Goal: Task Accomplishment & Management: Manage account settings

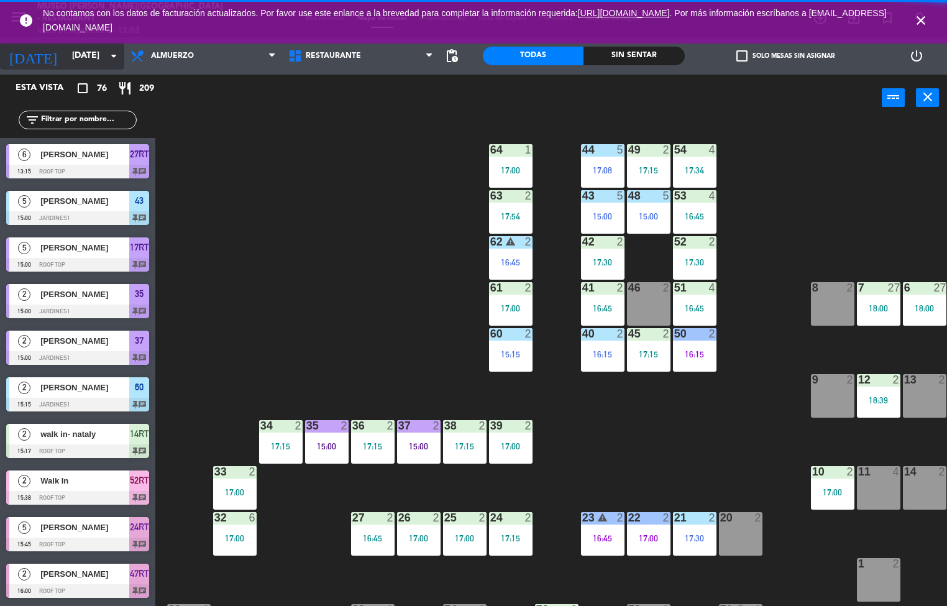
click at [111, 55] on icon "arrow_drop_down" at bounding box center [113, 55] width 15 height 15
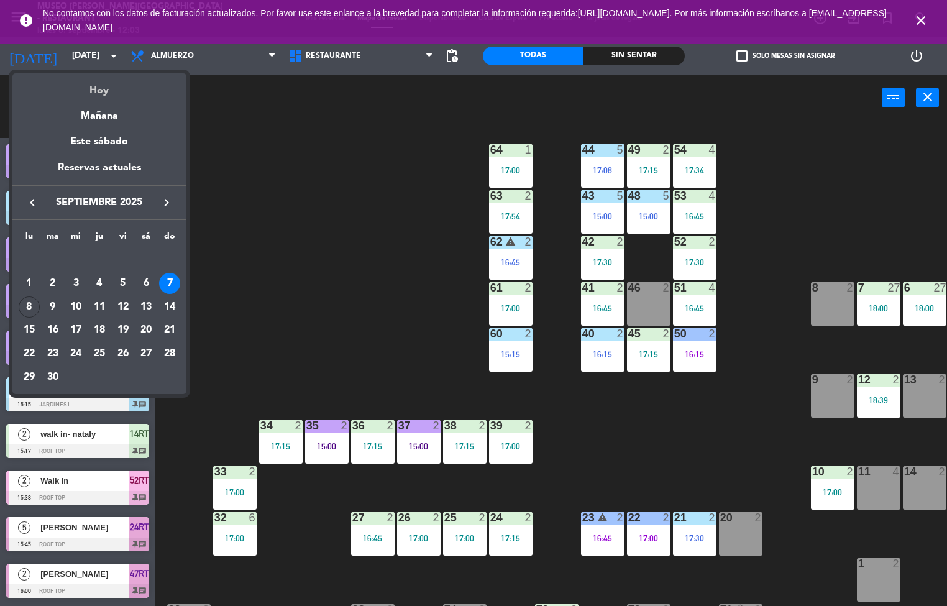
click at [106, 94] on div "Hoy" at bounding box center [99, 85] width 174 height 25
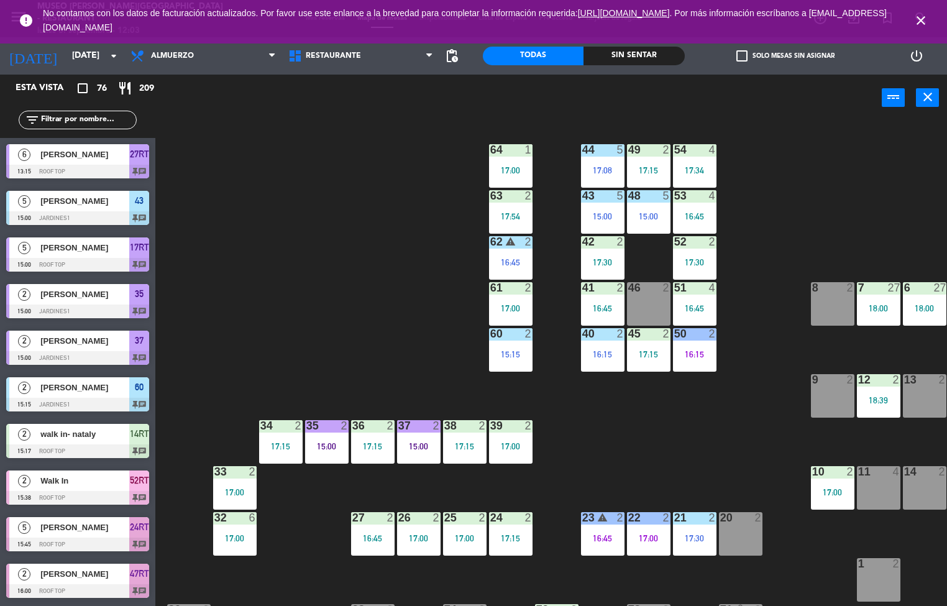
type input "[DATE]"
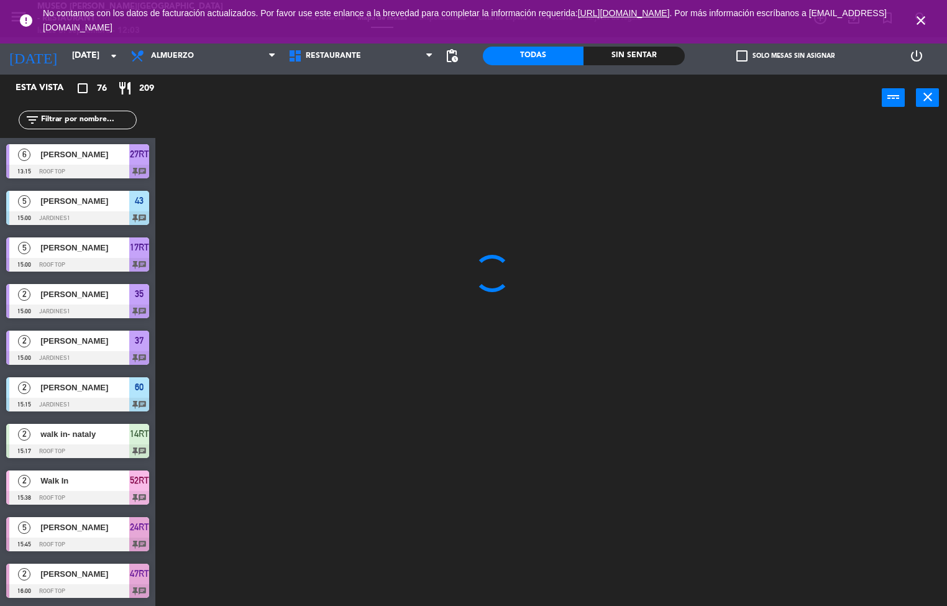
click at [664, 58] on div "Sin sentar" at bounding box center [634, 56] width 101 height 19
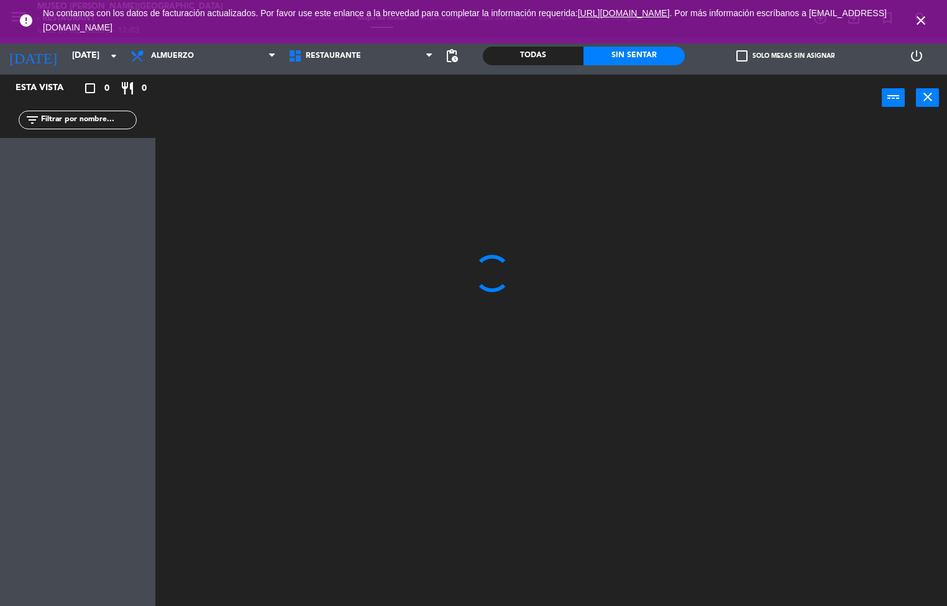
click at [921, 24] on icon "close" at bounding box center [921, 20] width 15 height 15
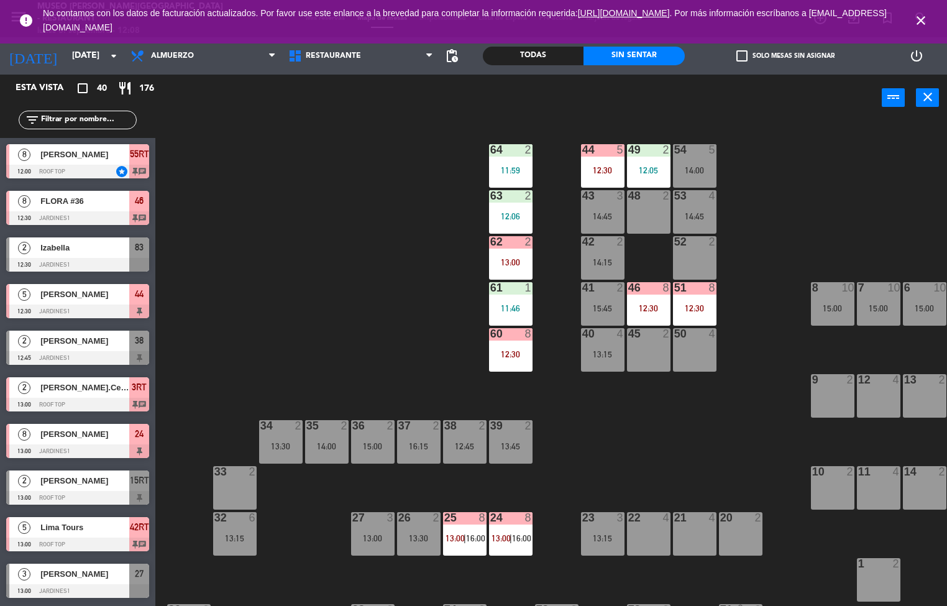
click at [702, 308] on div "12:30" at bounding box center [695, 308] width 44 height 9
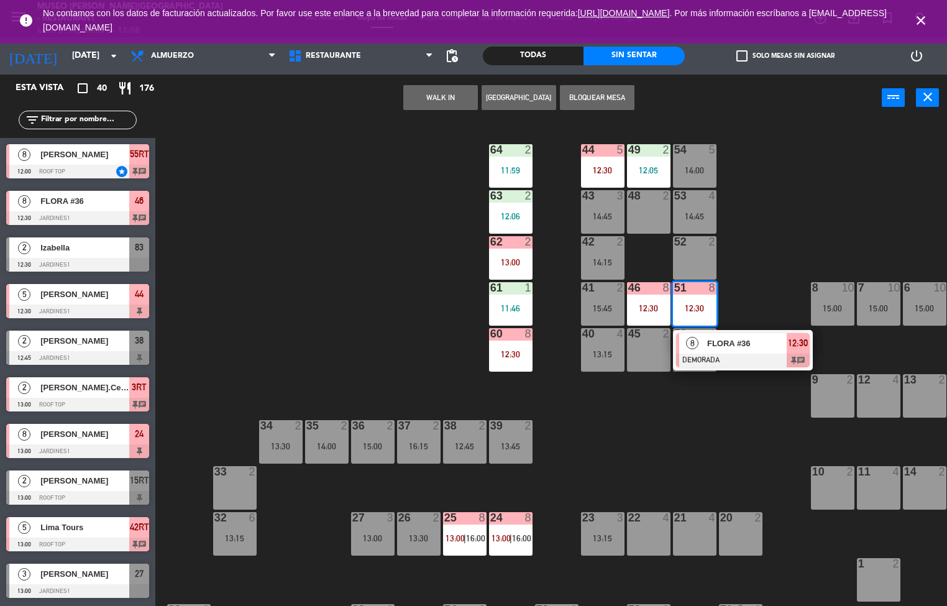
click at [750, 342] on span "FLORA #36" at bounding box center [747, 343] width 80 height 13
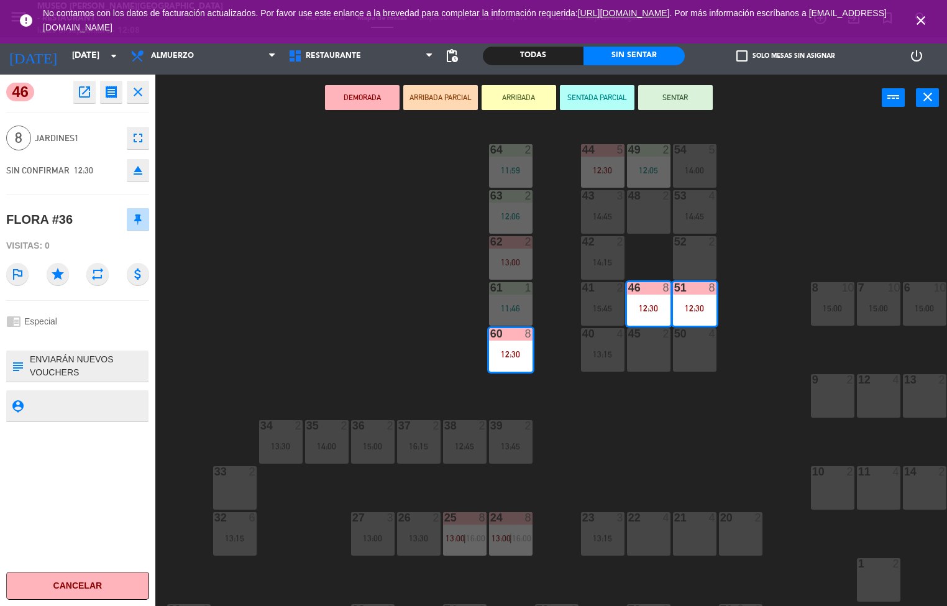
click at [86, 90] on icon "open_in_new" at bounding box center [84, 92] width 15 height 15
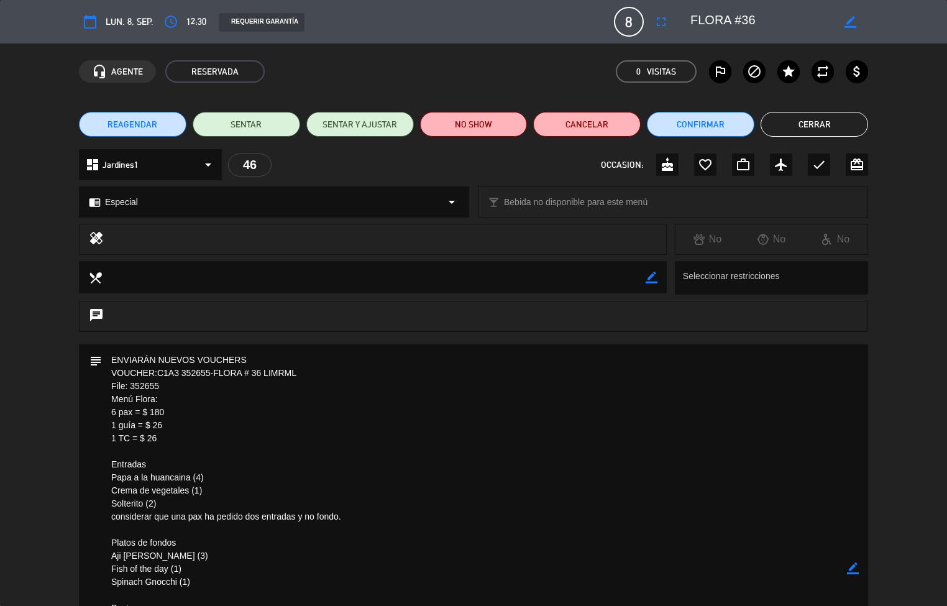
click at [513, 457] on textarea at bounding box center [474, 568] width 745 height 449
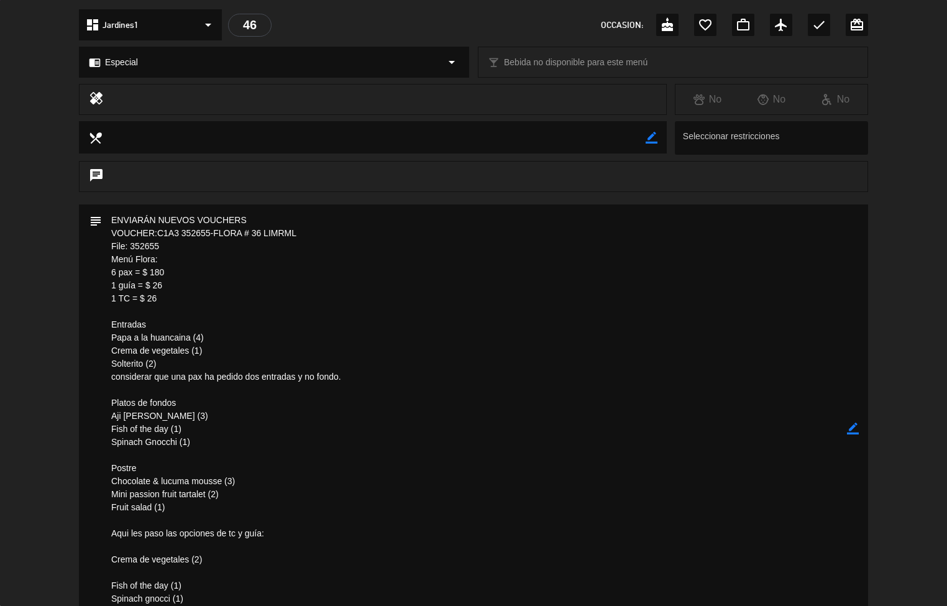
scroll to position [189, 0]
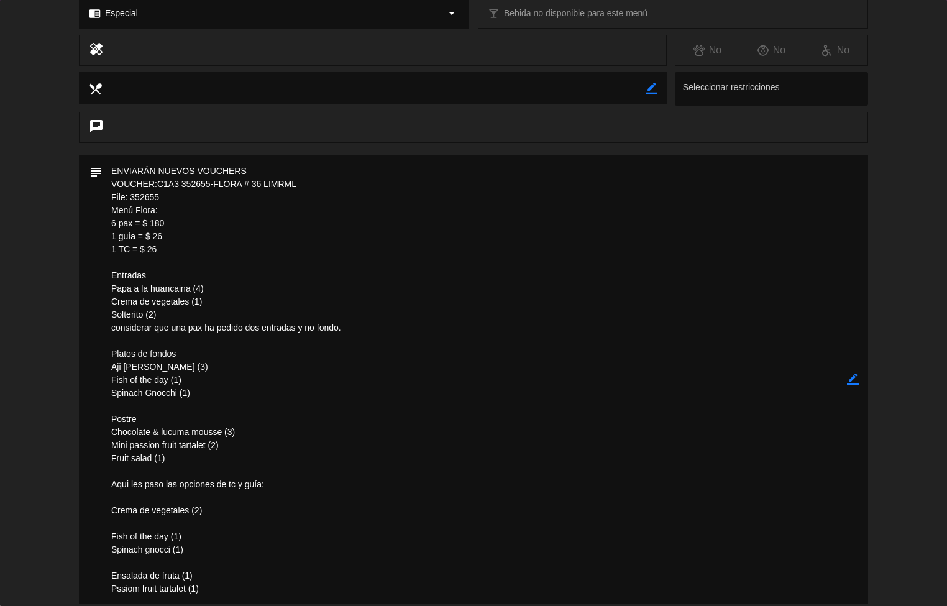
click at [461, 357] on textarea at bounding box center [474, 379] width 745 height 449
click at [465, 325] on textarea at bounding box center [474, 379] width 745 height 449
click at [467, 302] on textarea at bounding box center [474, 379] width 745 height 449
click at [465, 257] on textarea at bounding box center [474, 379] width 745 height 449
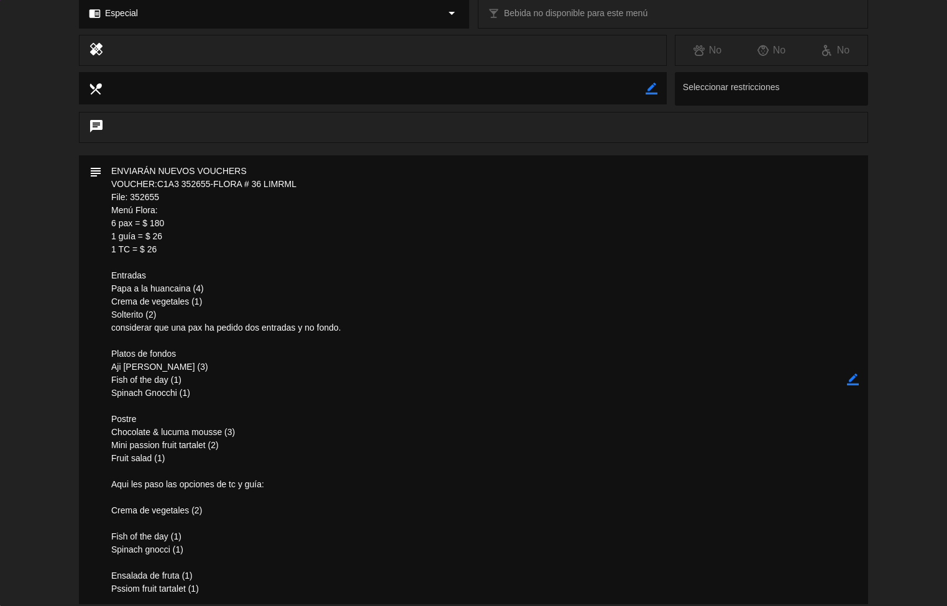
click at [539, 584] on textarea at bounding box center [474, 379] width 745 height 449
click at [420, 485] on textarea at bounding box center [474, 379] width 745 height 449
click at [420, 480] on textarea at bounding box center [474, 379] width 745 height 449
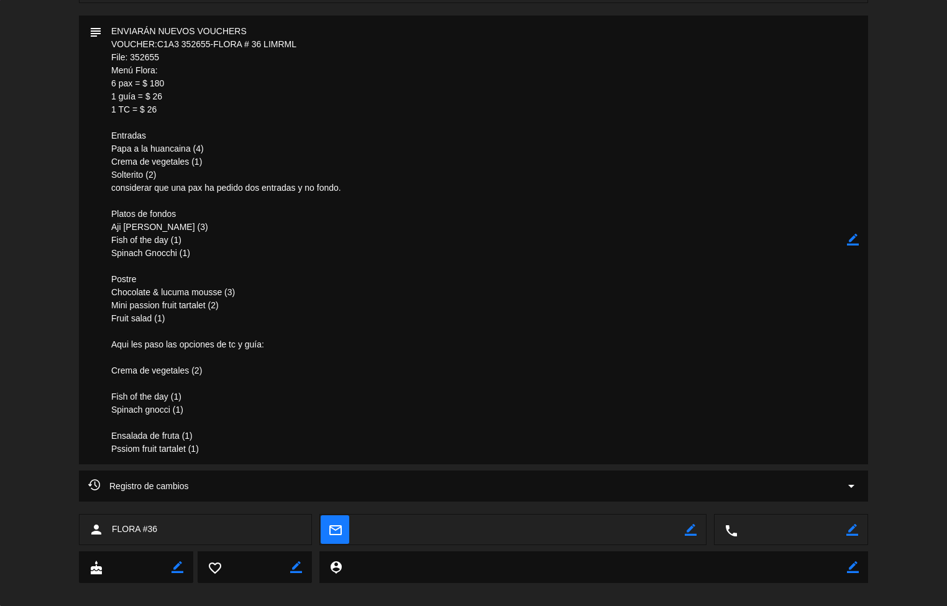
scroll to position [344, 0]
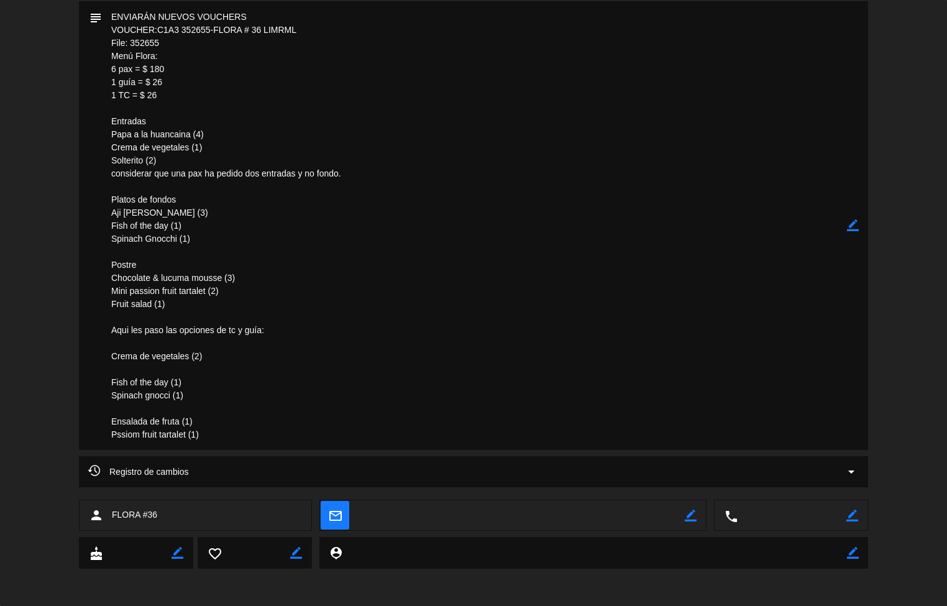
click at [476, 227] on textarea at bounding box center [474, 225] width 745 height 449
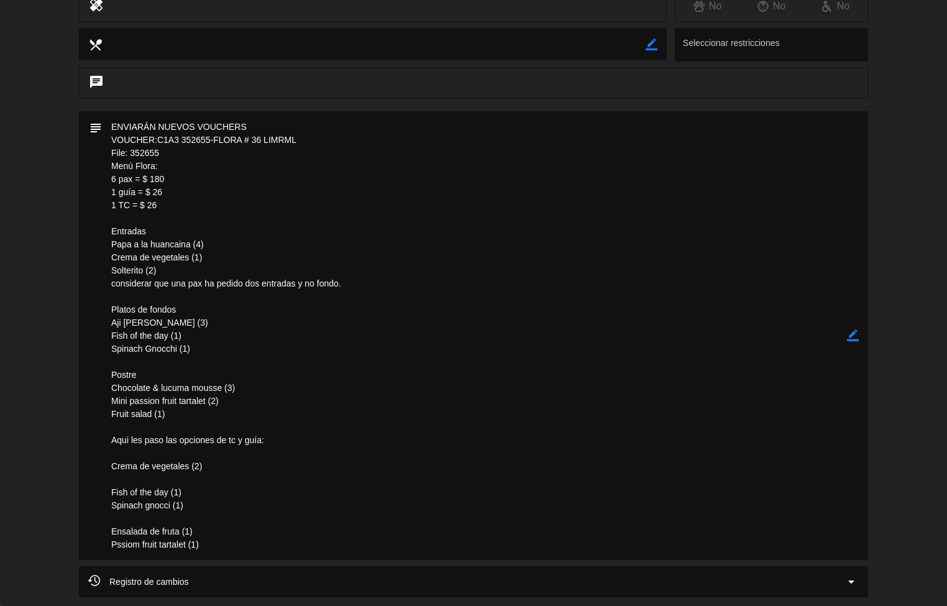
scroll to position [202, 0]
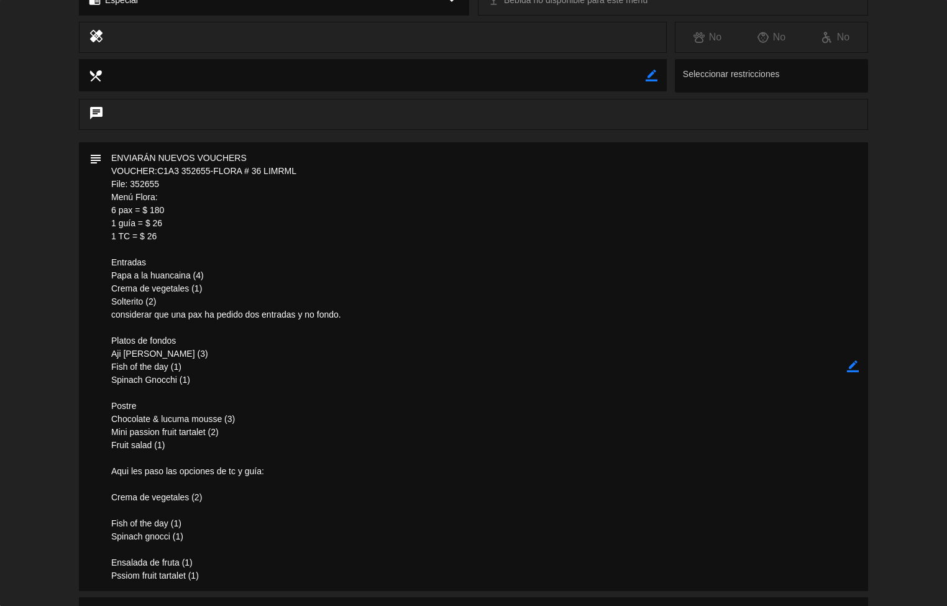
click at [414, 461] on textarea at bounding box center [474, 366] width 745 height 449
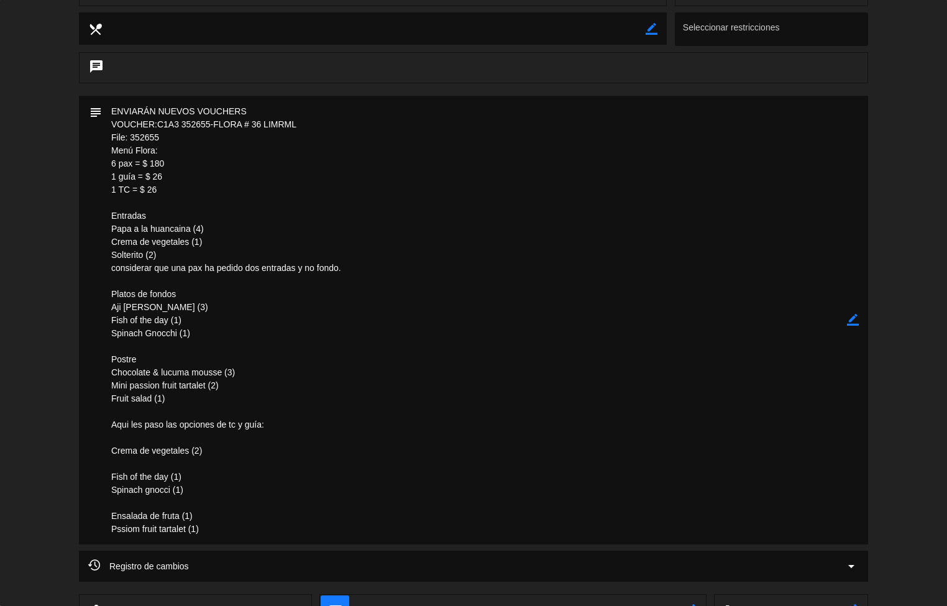
scroll to position [278, 0]
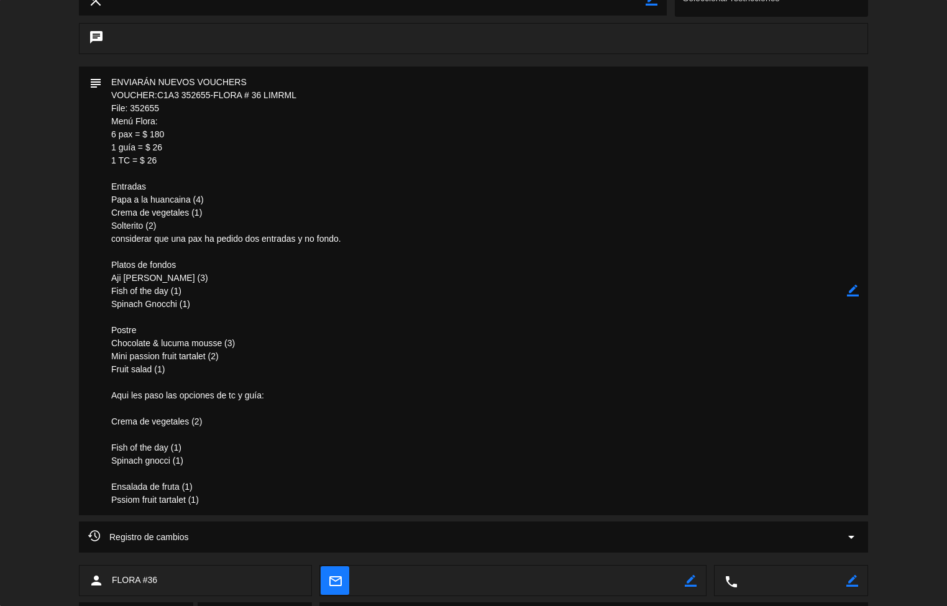
click at [452, 311] on textarea at bounding box center [474, 291] width 745 height 449
click at [457, 293] on textarea at bounding box center [474, 291] width 745 height 449
click at [323, 411] on textarea at bounding box center [474, 291] width 745 height 449
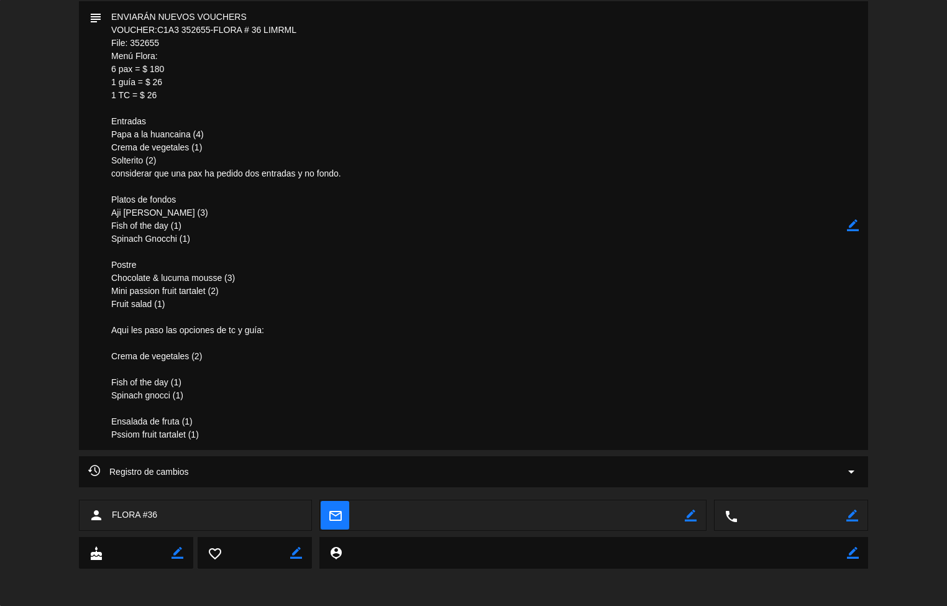
click at [396, 331] on textarea at bounding box center [474, 225] width 745 height 449
click at [394, 370] on textarea at bounding box center [474, 225] width 745 height 449
click at [387, 469] on div "Registro de cambios arrow_drop_down" at bounding box center [473, 471] width 771 height 15
click at [386, 479] on div "Registro de cambios arrow_drop_down" at bounding box center [473, 471] width 771 height 15
click at [388, 504] on textarea at bounding box center [521, 515] width 326 height 31
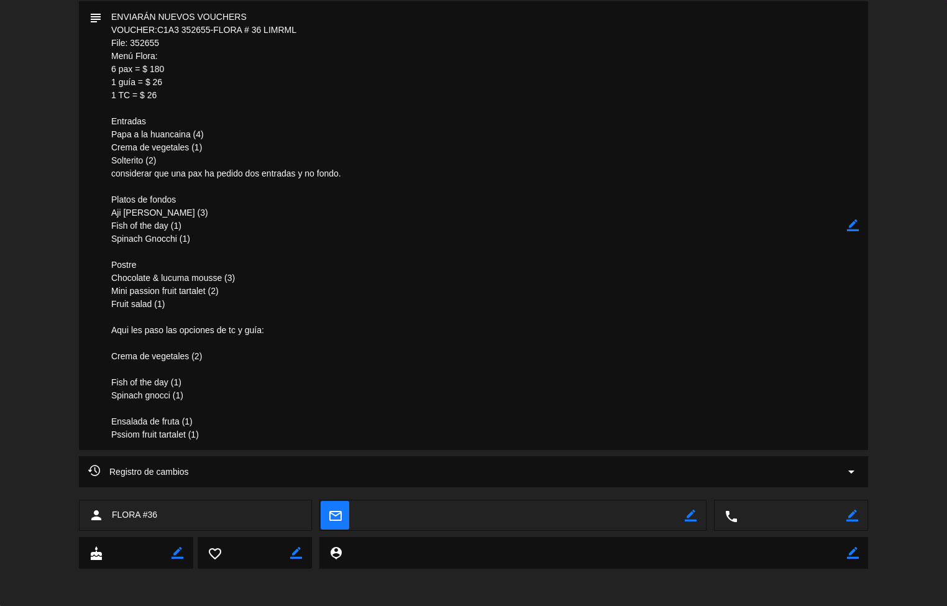
click at [388, 483] on div "Registro de cambios arrow_drop_down" at bounding box center [473, 471] width 789 height 31
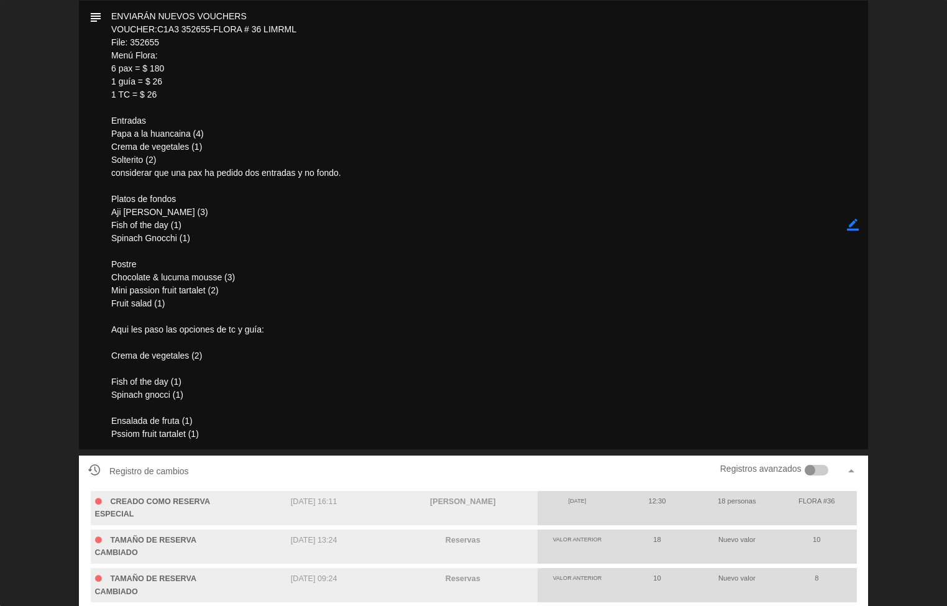
click at [388, 484] on div "Registro de cambios Registros avanzados arrow_drop_up" at bounding box center [473, 471] width 789 height 31
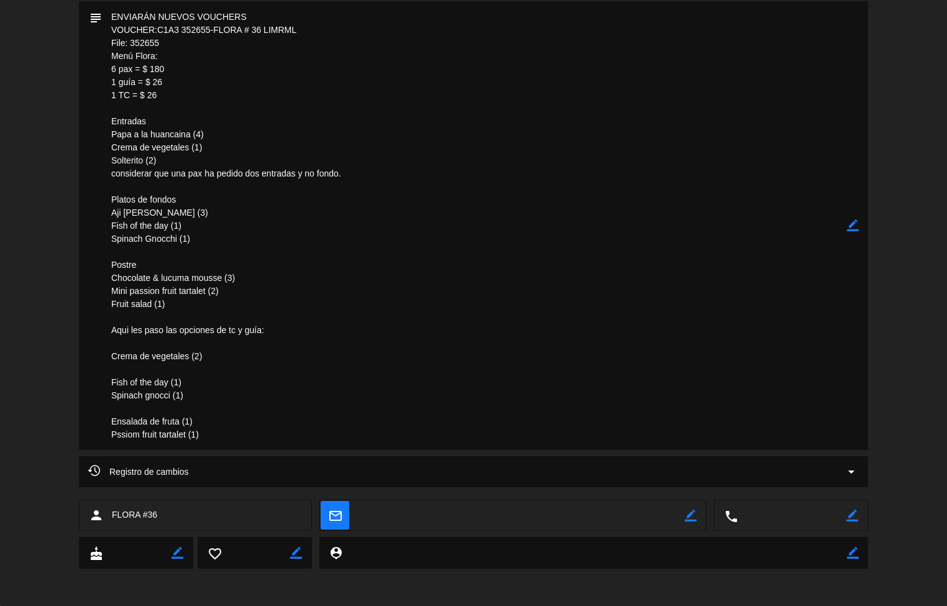
click at [388, 484] on div "Registro de cambios arrow_drop_down" at bounding box center [473, 471] width 789 height 31
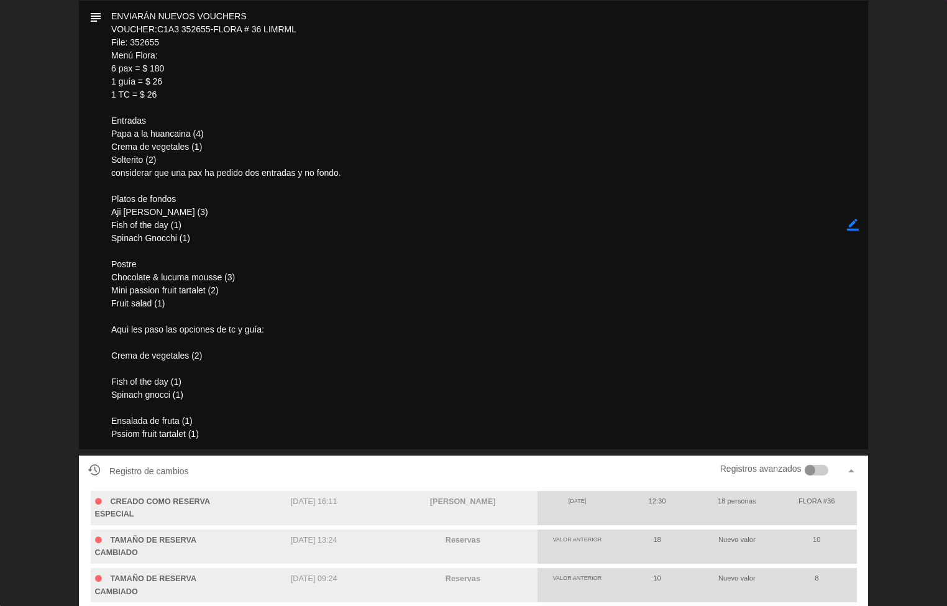
scroll to position [267, 0]
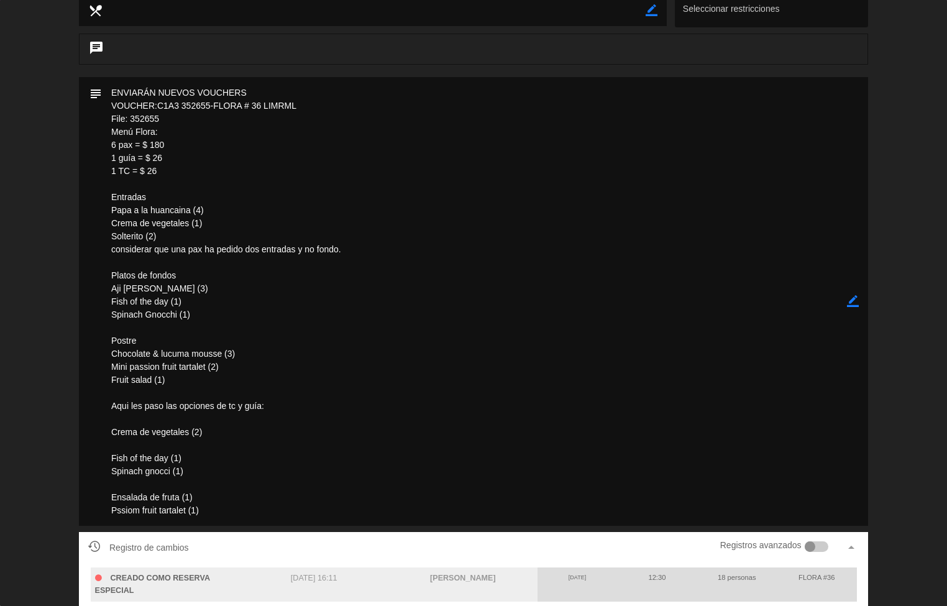
click at [433, 411] on textarea at bounding box center [474, 301] width 745 height 449
click at [437, 456] on textarea at bounding box center [474, 301] width 745 height 449
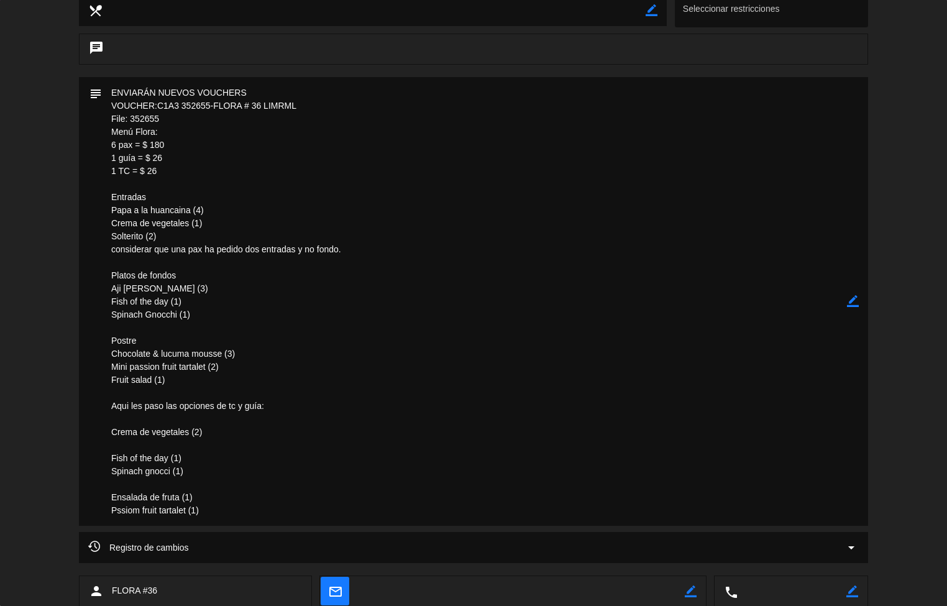
click at [437, 467] on textarea at bounding box center [474, 301] width 745 height 449
click at [440, 454] on textarea at bounding box center [474, 301] width 745 height 449
click at [439, 411] on textarea at bounding box center [474, 301] width 745 height 449
click at [449, 347] on textarea at bounding box center [474, 301] width 745 height 449
click at [446, 329] on textarea at bounding box center [474, 301] width 745 height 449
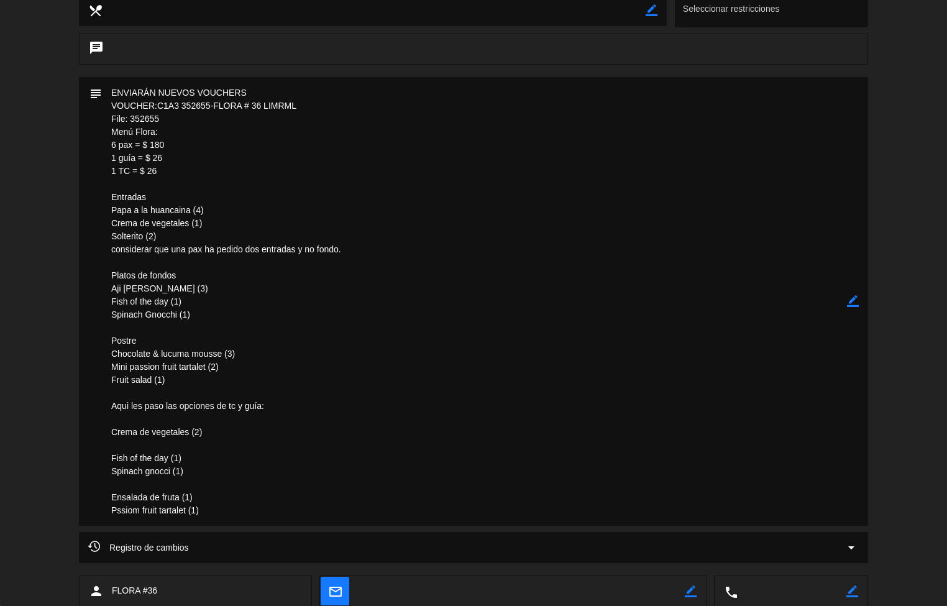
click at [448, 324] on textarea at bounding box center [474, 301] width 745 height 449
click at [493, 424] on textarea at bounding box center [474, 301] width 745 height 449
click at [548, 412] on textarea at bounding box center [474, 301] width 745 height 449
click at [541, 549] on div "Registro de cambios arrow_drop_down" at bounding box center [473, 547] width 771 height 15
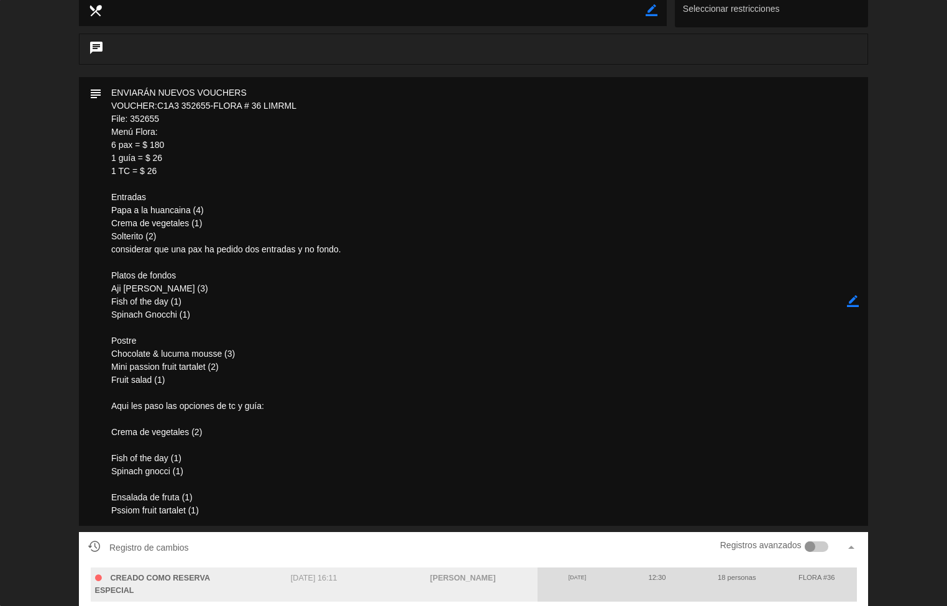
click at [698, 323] on textarea at bounding box center [474, 301] width 745 height 449
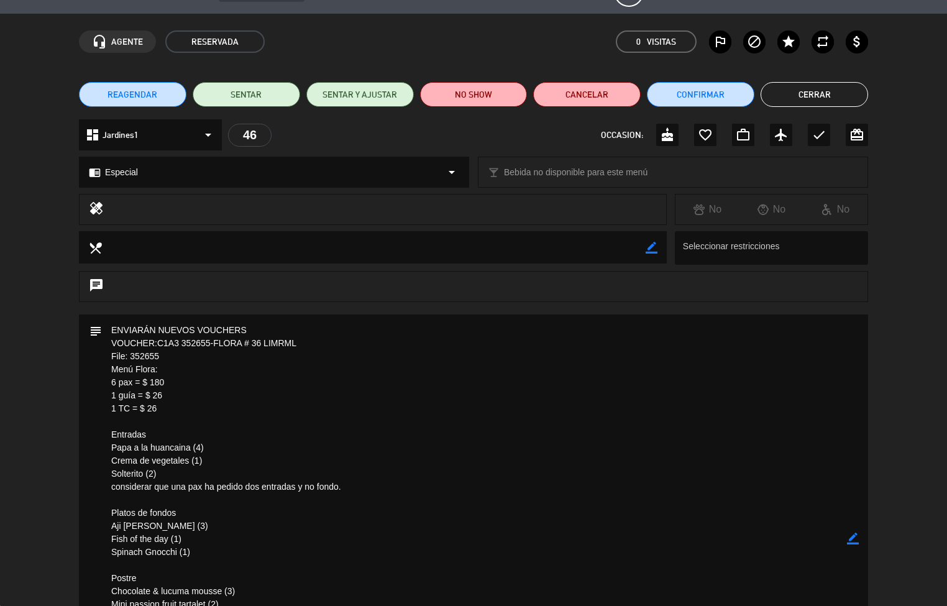
scroll to position [0, 0]
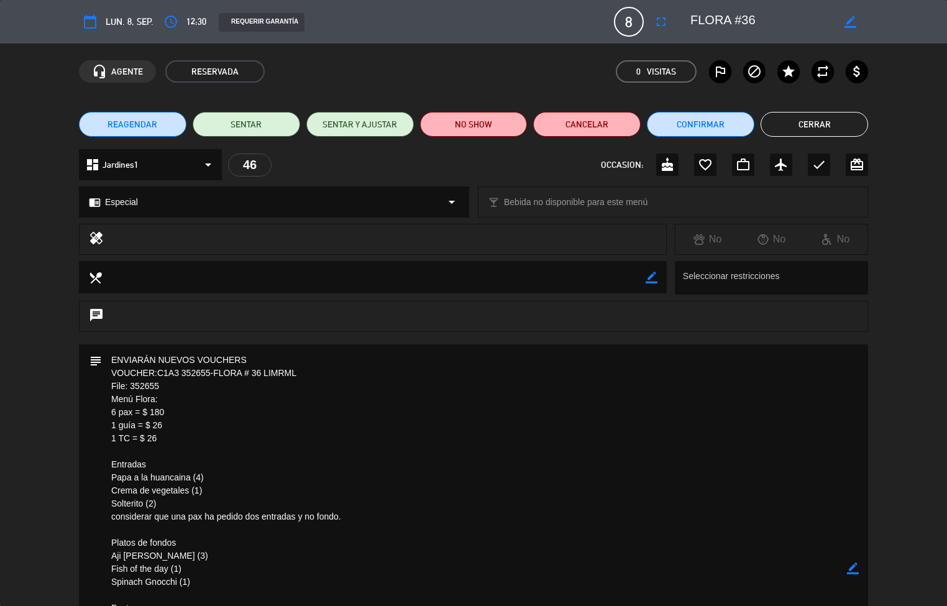
click at [832, 127] on button "Cerrar" at bounding box center [815, 124] width 108 height 25
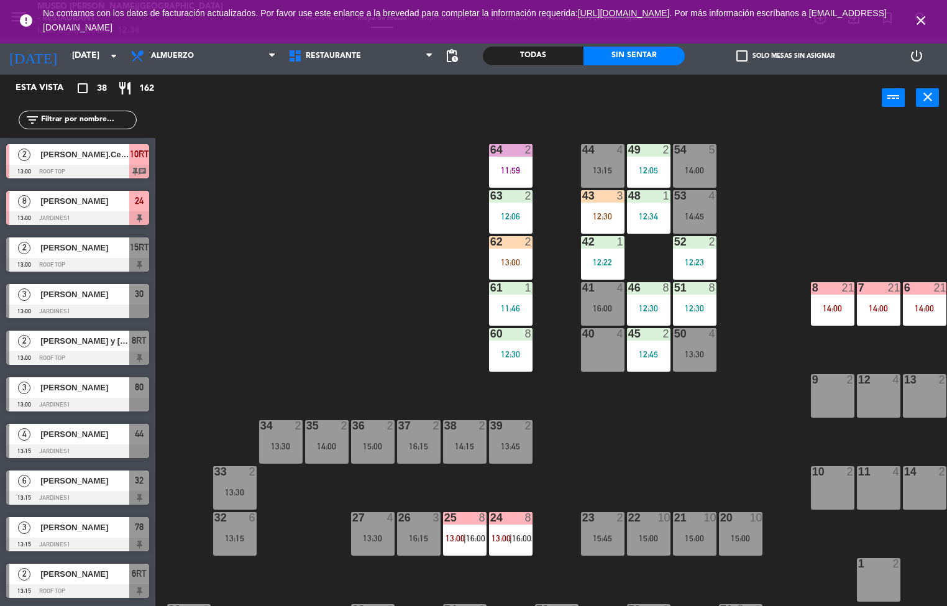
click at [732, 437] on div "44 4 13:15 49 2 12:05 54 5 14:00 64 2 11:59 48 1 12:34 53 4 14:45 63 2 12:06 43…" at bounding box center [556, 364] width 783 height 485
click at [746, 451] on div "44 4 13:15 49 2 12:05 54 5 14:00 64 2 11:59 48 1 12:34 53 4 14:45 63 2 12:06 43…" at bounding box center [556, 364] width 783 height 485
click at [595, 209] on div "43 3 12:30" at bounding box center [603, 212] width 44 height 44
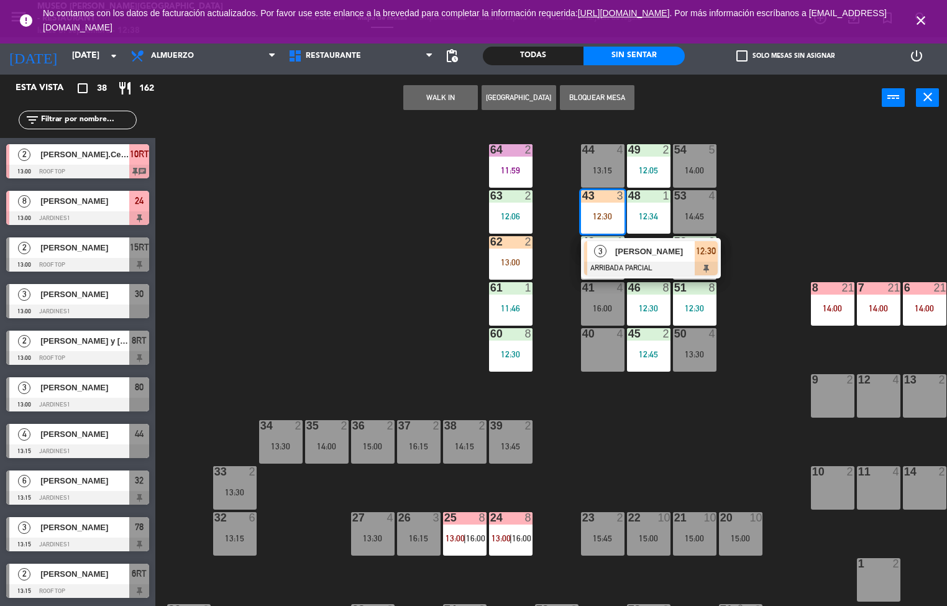
click at [644, 254] on span "[PERSON_NAME]" at bounding box center [655, 251] width 80 height 13
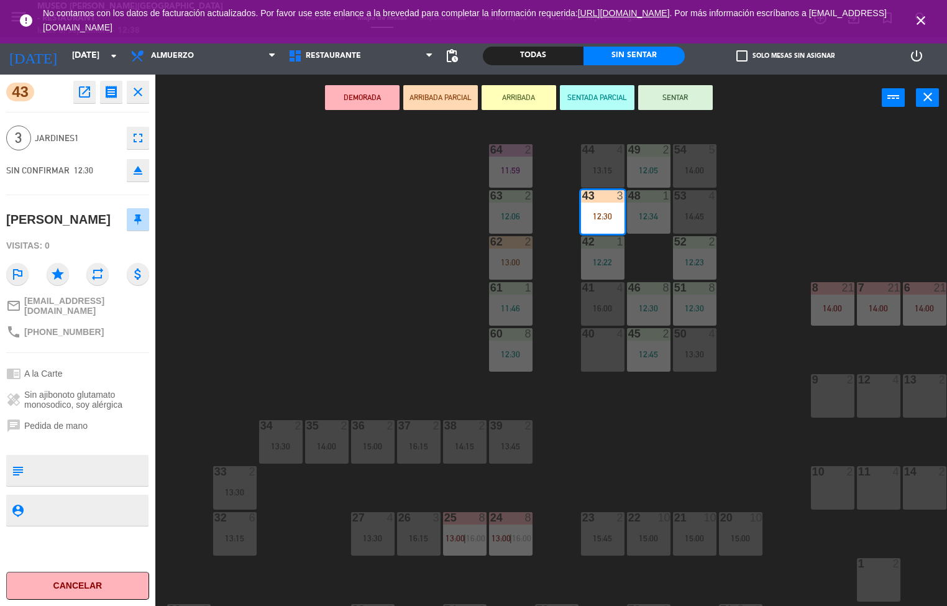
click at [84, 93] on icon "open_in_new" at bounding box center [84, 92] width 15 height 15
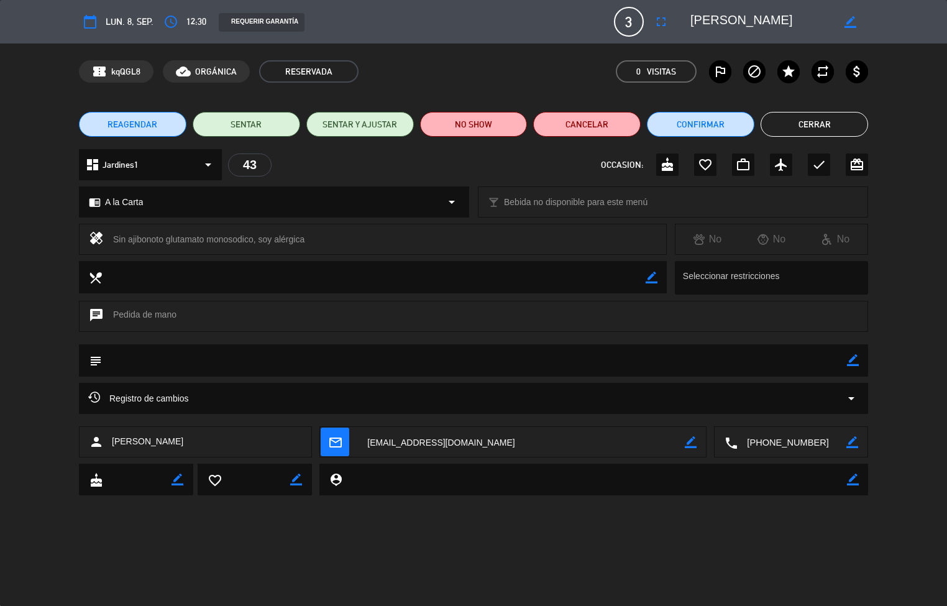
click at [423, 371] on textarea at bounding box center [474, 360] width 745 height 32
click at [811, 124] on button "Cerrar" at bounding box center [815, 124] width 108 height 25
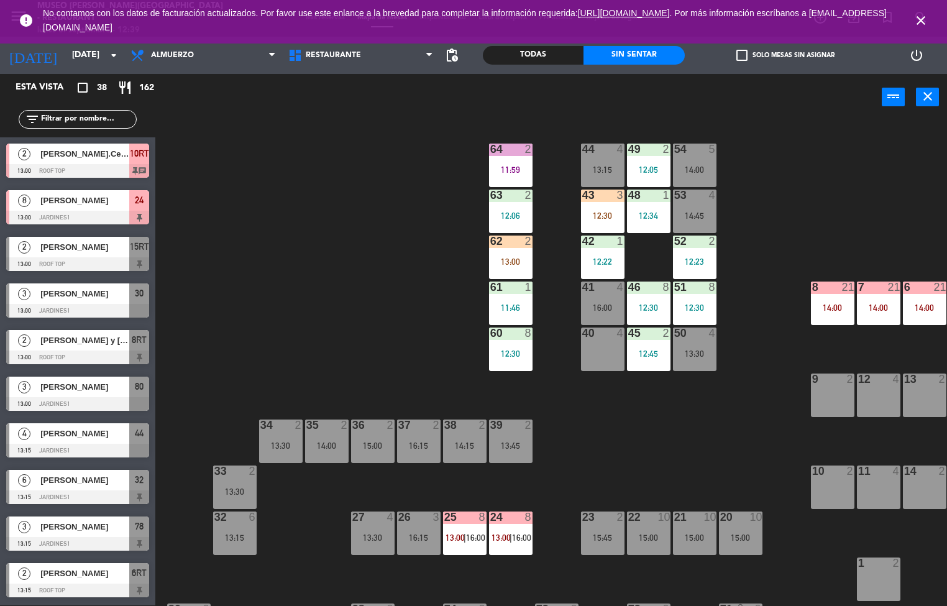
scroll to position [531, 0]
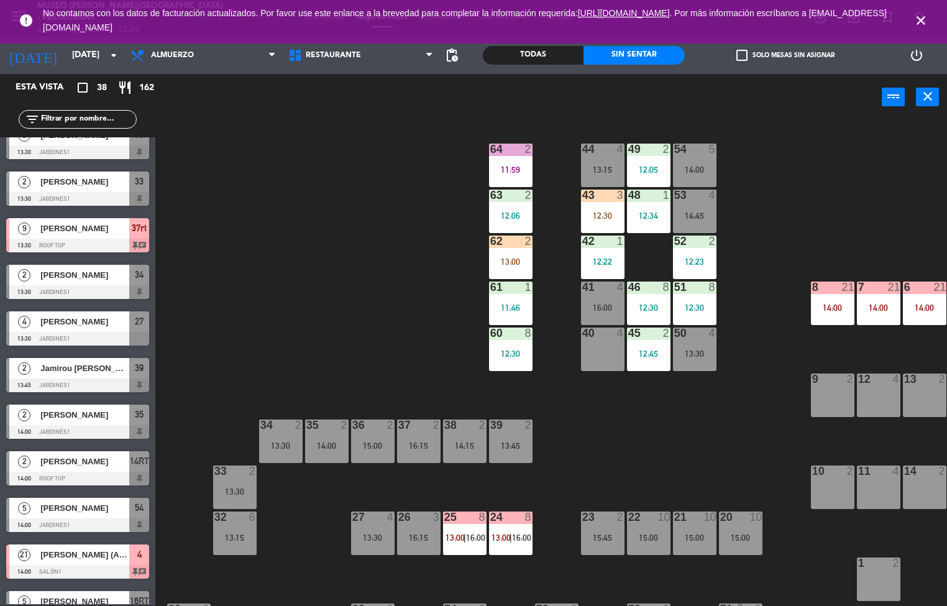
click at [599, 216] on div "12:30" at bounding box center [603, 215] width 44 height 9
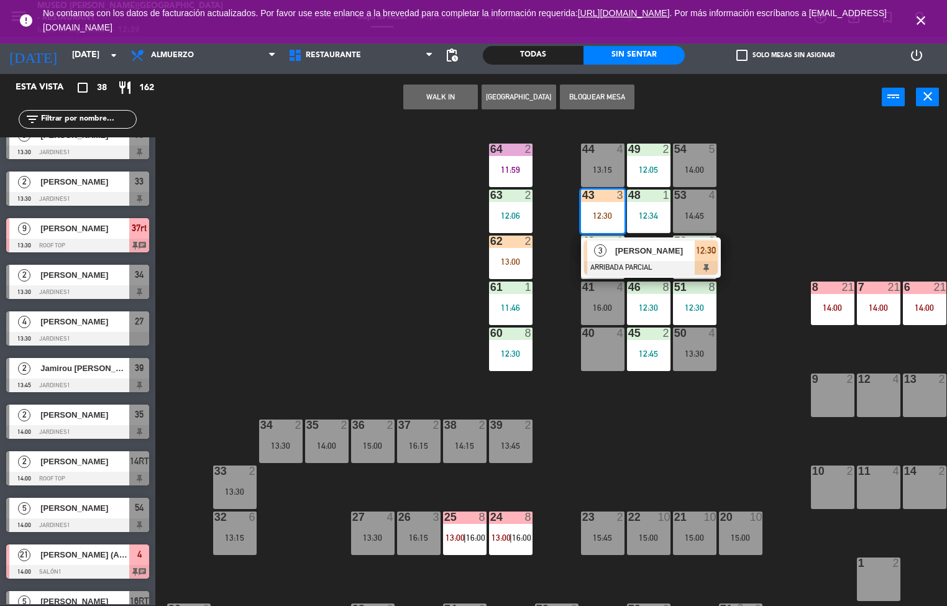
click at [623, 273] on div at bounding box center [651, 268] width 134 height 14
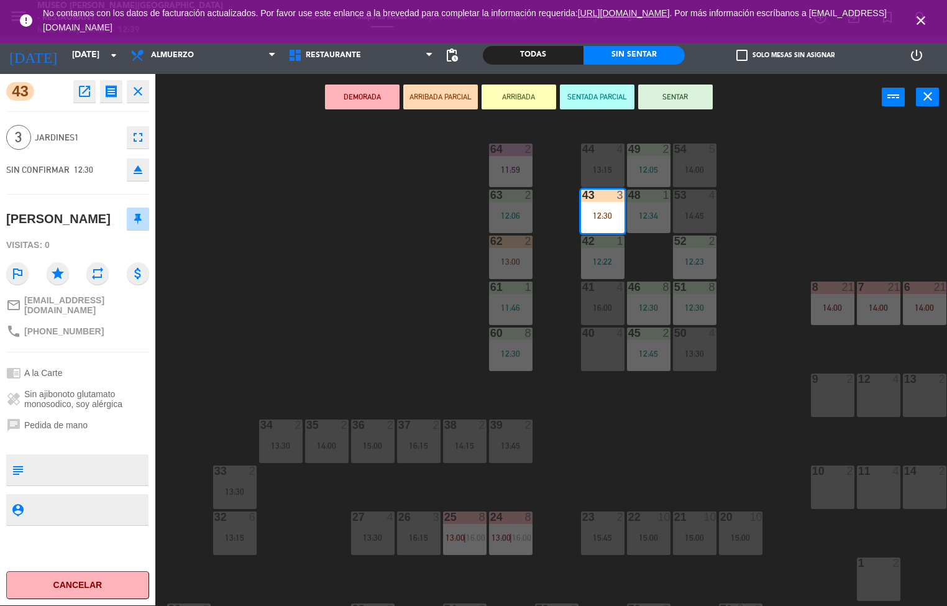
click at [83, 88] on icon "open_in_new" at bounding box center [84, 91] width 15 height 15
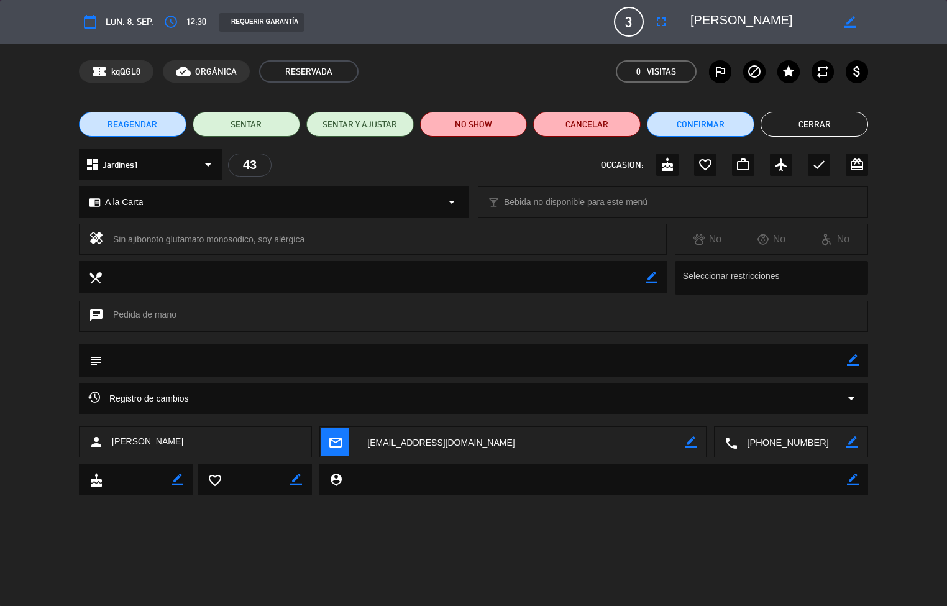
click at [379, 537] on div "calendar_today lun. 8, sep. access_time 12:30 REQUERIR GARANTÍA 3 [PERSON_NAME]…" at bounding box center [473, 303] width 947 height 606
click at [360, 386] on div "Registro de cambios arrow_drop_down" at bounding box center [473, 398] width 789 height 31
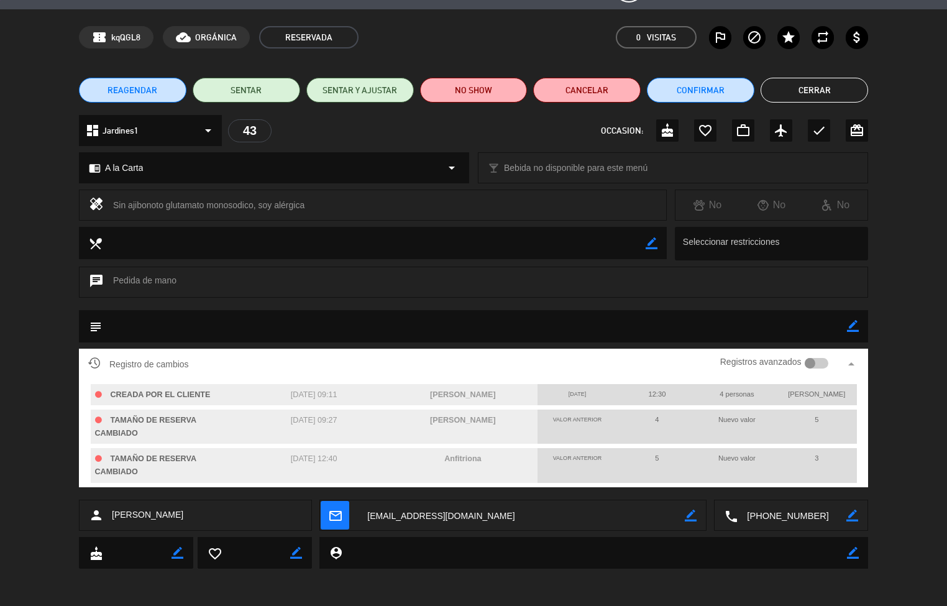
scroll to position [0, 0]
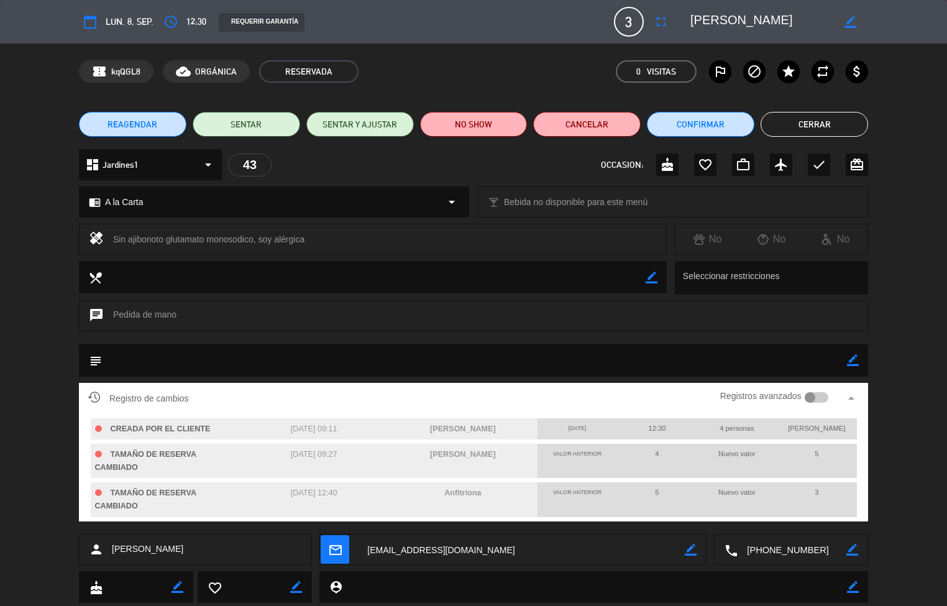
click at [830, 125] on button "Cerrar" at bounding box center [815, 124] width 108 height 25
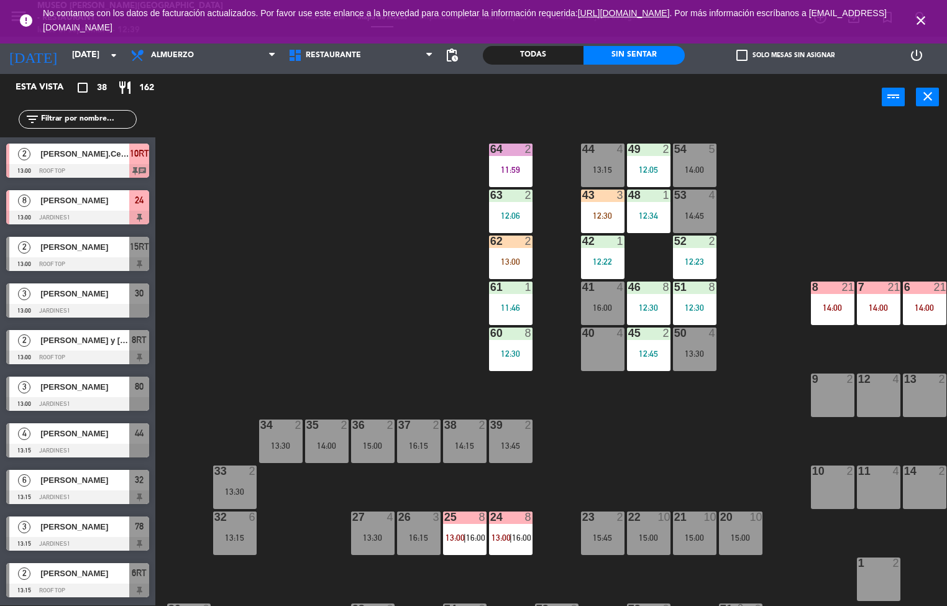
scroll to position [531, 0]
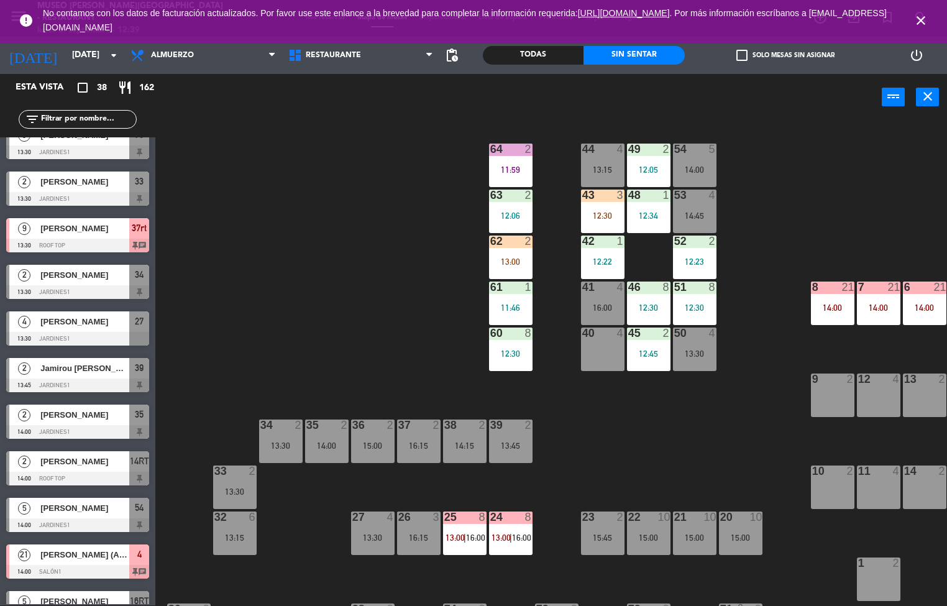
click at [605, 162] on div "44 4 13:15" at bounding box center [603, 166] width 44 height 44
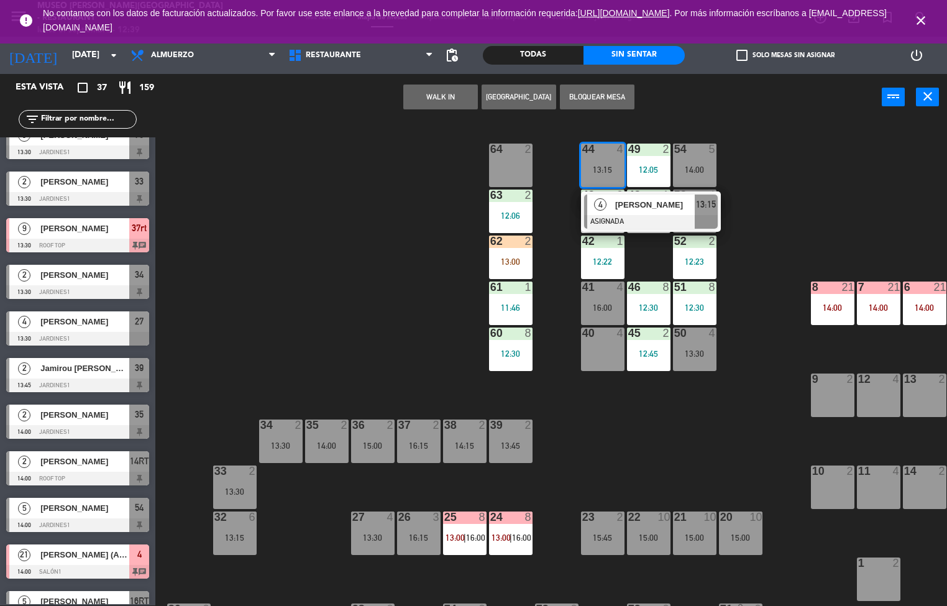
click at [619, 449] on div "44 4 13:15 4 [PERSON_NAME] ASIGNADA 13:15 49 2 12:05 54 5 14:00 64 2 48 1 12:34…" at bounding box center [556, 363] width 783 height 485
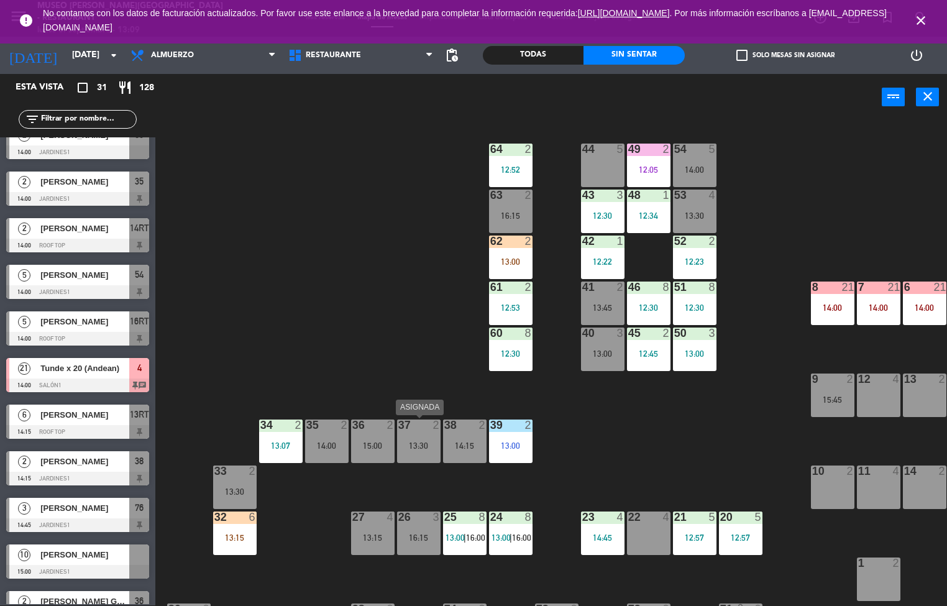
click at [282, 269] on div "44 5 49 2 12:05 54 5 14:00 64 2 12:52 48 1 12:34 53 4 13:30 63 2 16:15 43 3 12:…" at bounding box center [556, 363] width 783 height 485
click at [512, 252] on div "62 2 13:00" at bounding box center [511, 258] width 44 height 44
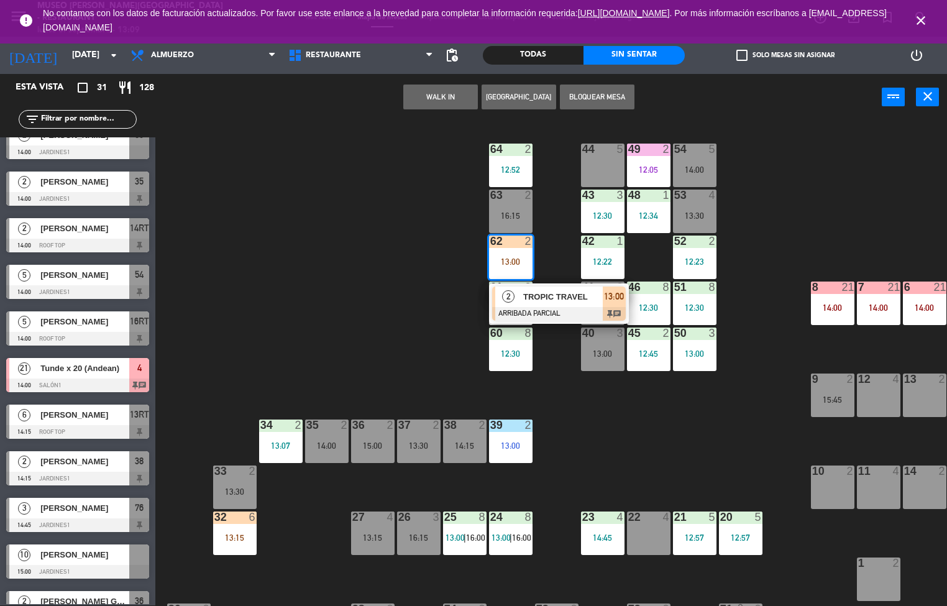
click at [556, 295] on span "TROPIC TRAVEL" at bounding box center [563, 296] width 80 height 13
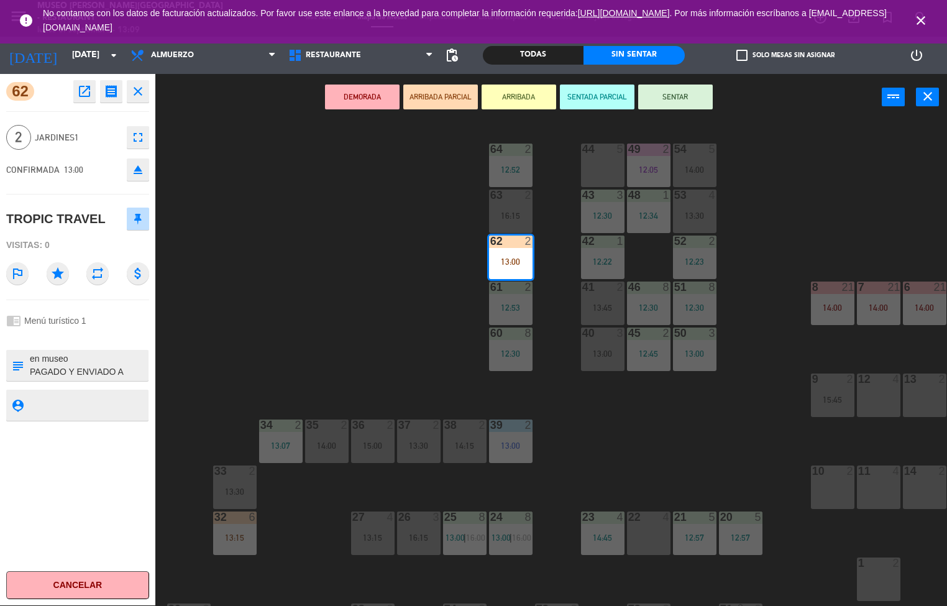
click at [85, 97] on icon "open_in_new" at bounding box center [84, 91] width 15 height 15
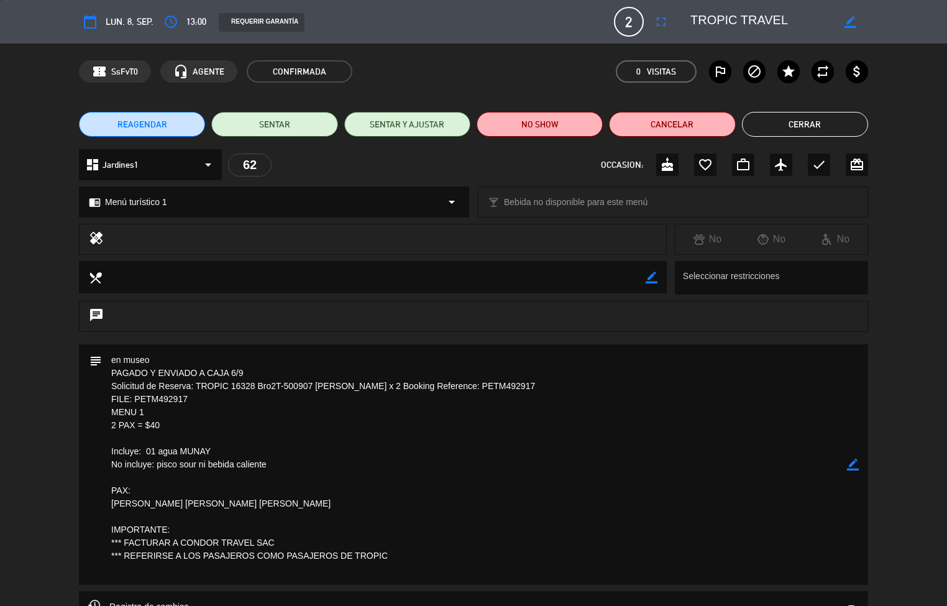
click at [563, 381] on textarea at bounding box center [474, 464] width 745 height 241
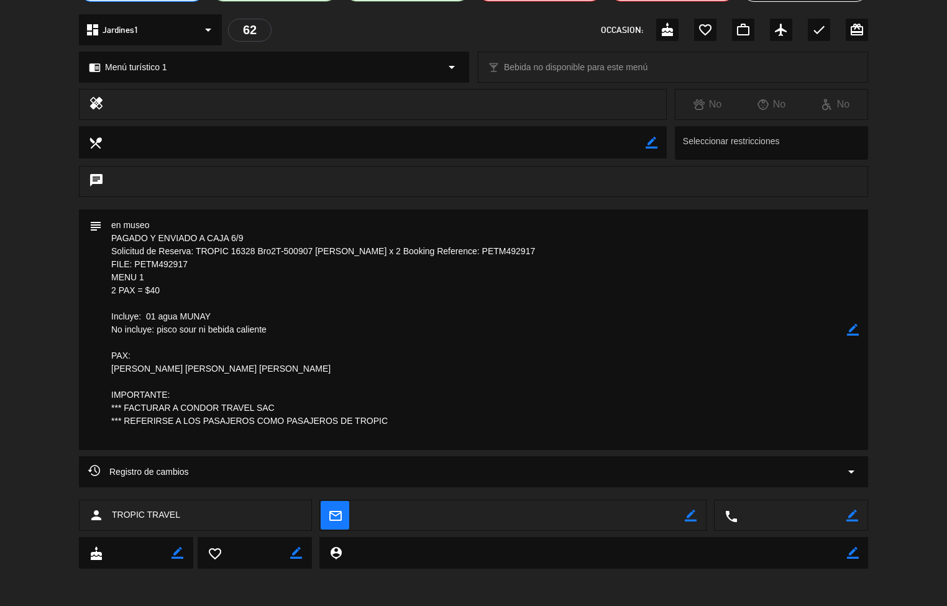
scroll to position [0, 0]
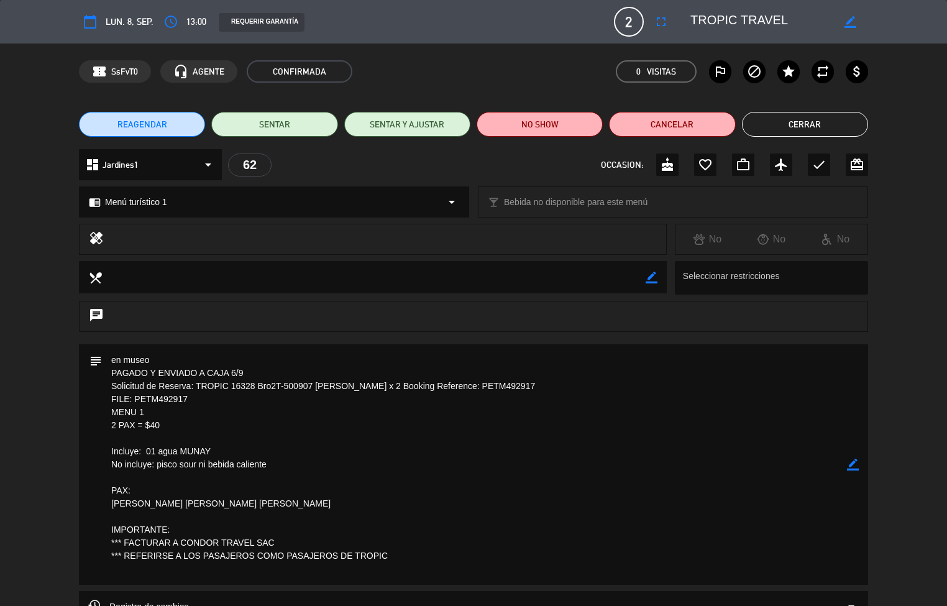
click at [788, 127] on button "Cerrar" at bounding box center [805, 124] width 126 height 25
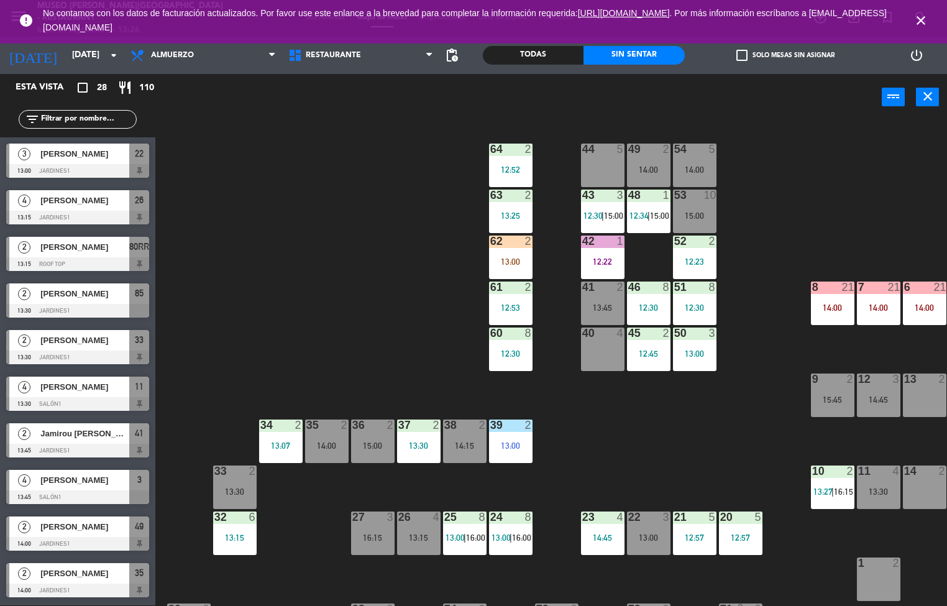
scroll to position [415, 0]
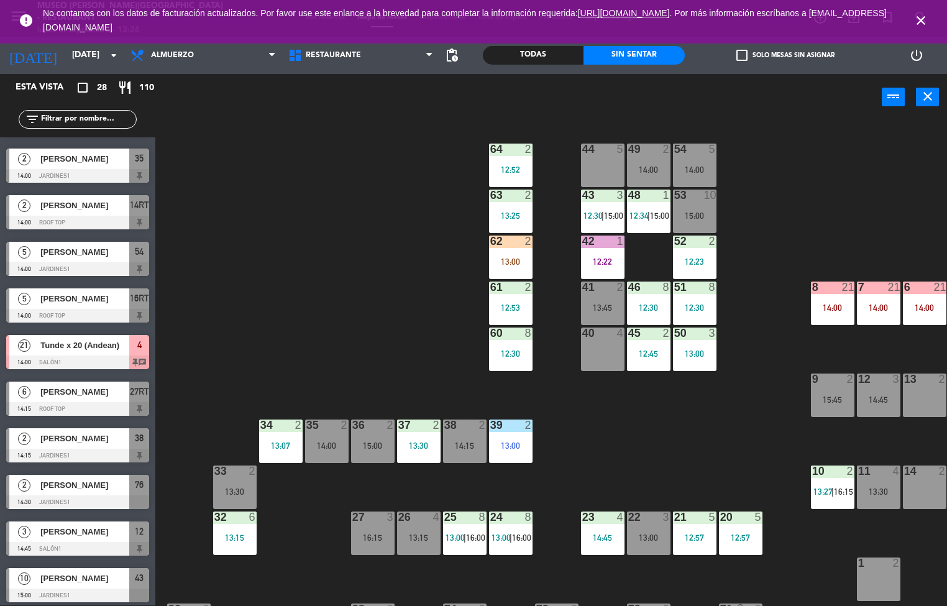
click at [593, 215] on span "12:30" at bounding box center [593, 216] width 19 height 10
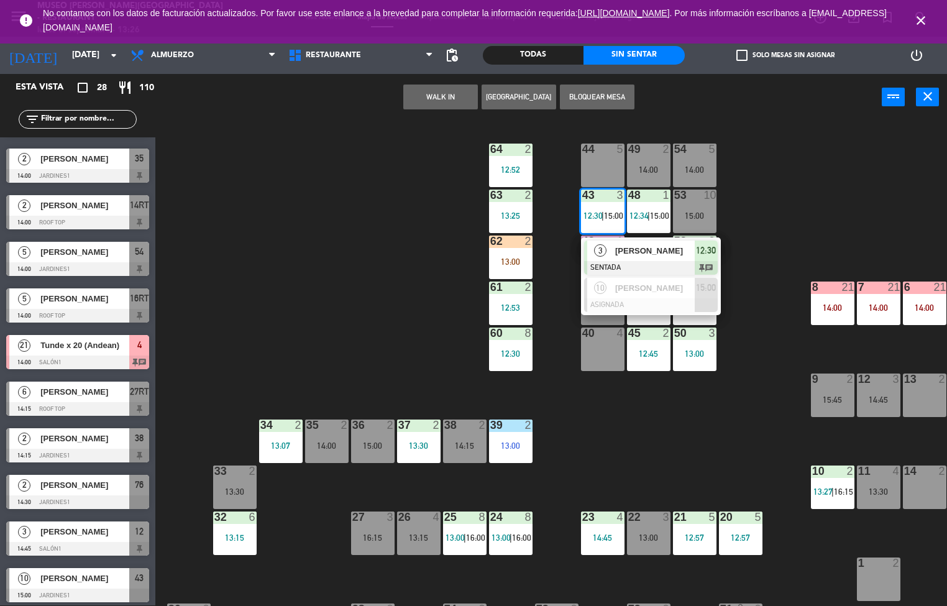
click at [643, 250] on span "[PERSON_NAME]" at bounding box center [655, 250] width 80 height 13
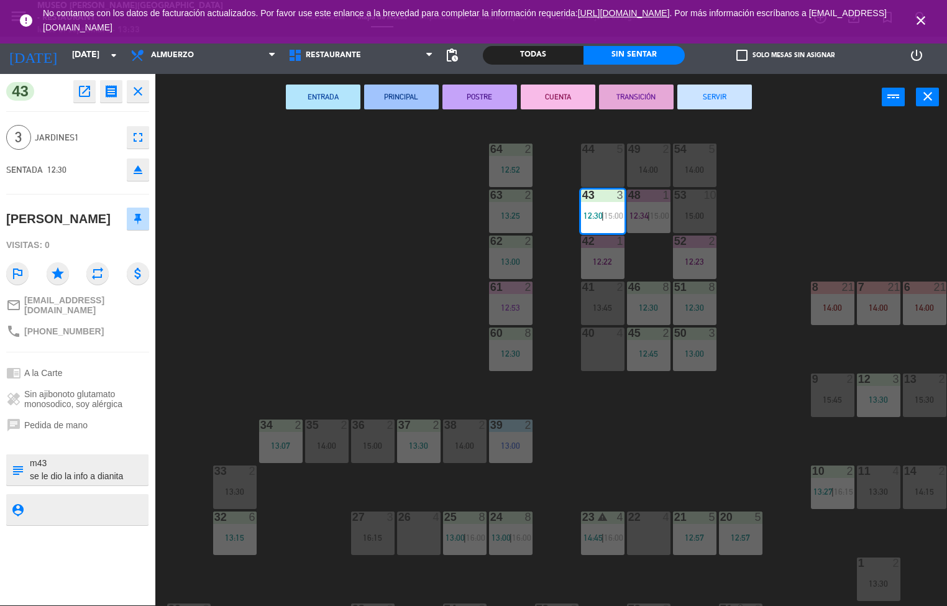
click at [347, 306] on div "44 5 49 2 14:00 54 5 14:00 64 2 12:52 48 1 12:34 | 15:00 53 10 15:00 63 2 13:25…" at bounding box center [556, 363] width 783 height 485
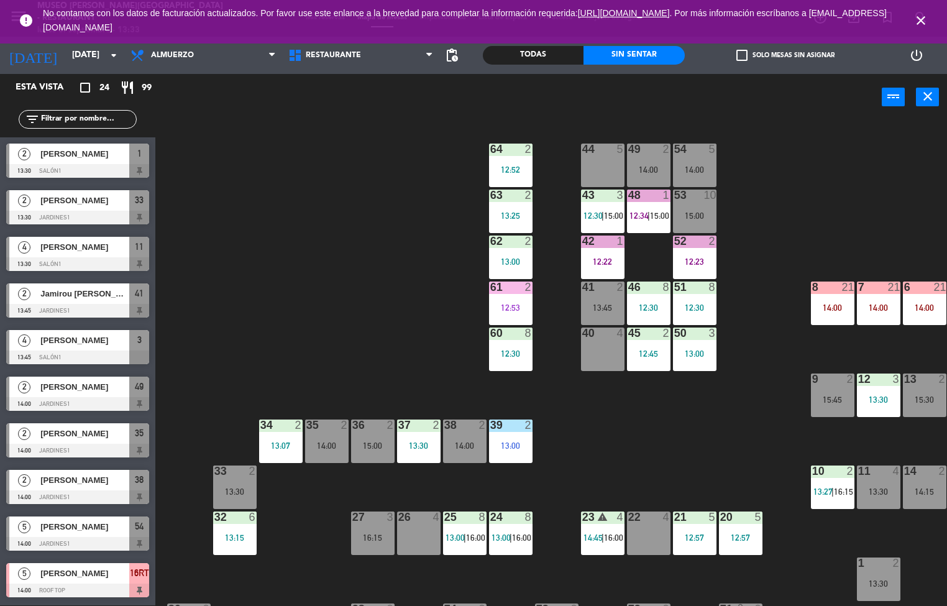
click at [509, 243] on div at bounding box center [510, 241] width 21 height 11
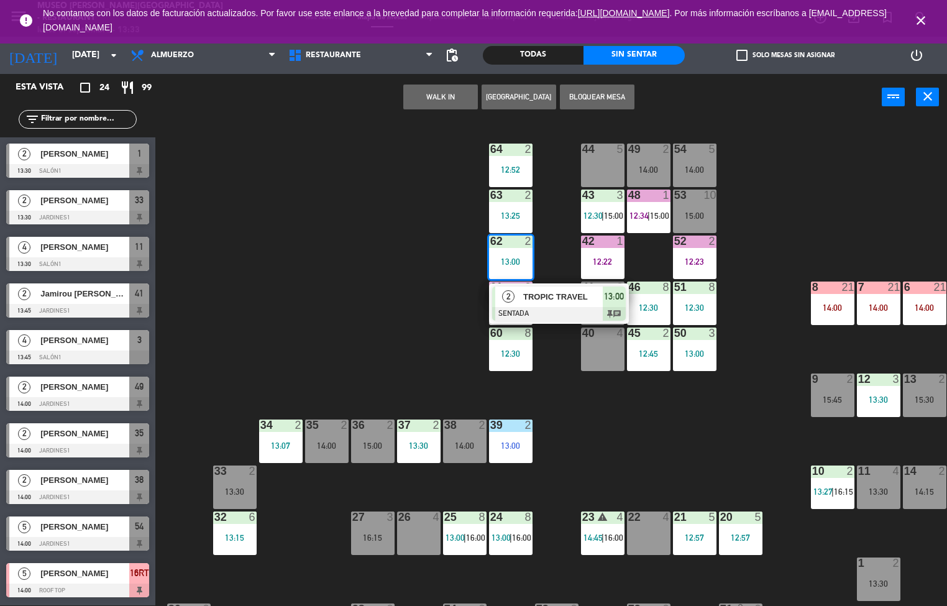
click at [618, 303] on span "13:00" at bounding box center [614, 296] width 20 height 15
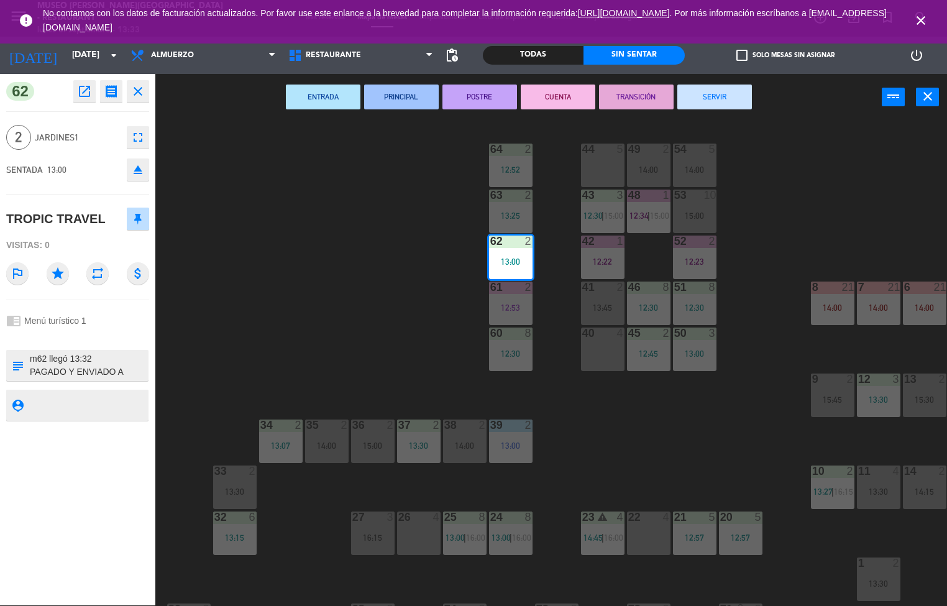
click at [86, 86] on icon "open_in_new" at bounding box center [84, 91] width 15 height 15
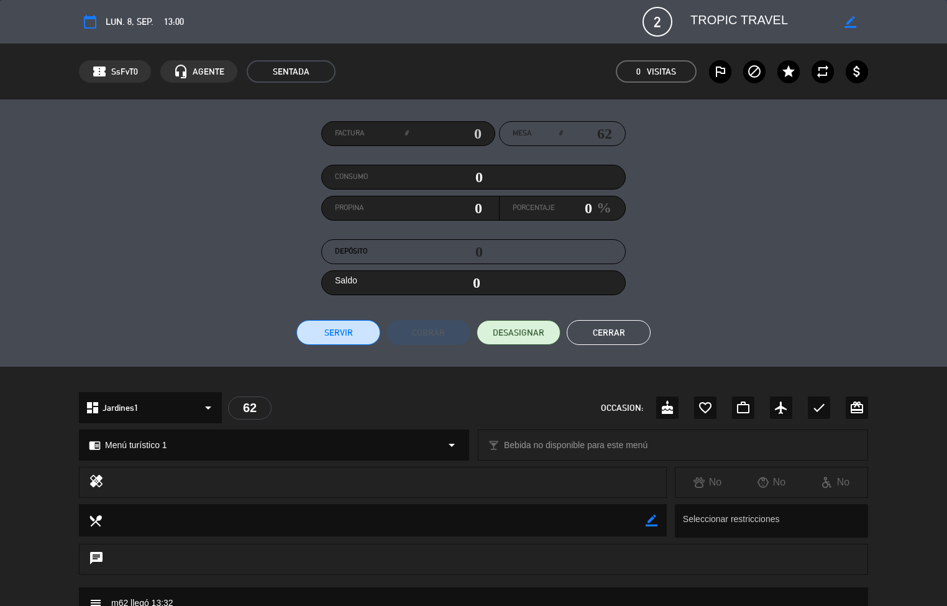
click at [295, 561] on div "chat" at bounding box center [473, 559] width 789 height 31
click at [296, 528] on textarea at bounding box center [374, 520] width 544 height 32
click at [293, 482] on div at bounding box center [385, 482] width 544 height 17
click at [293, 438] on div "chrome_reader_mode Menú turístico 1 arrow_drop_down" at bounding box center [274, 445] width 389 height 30
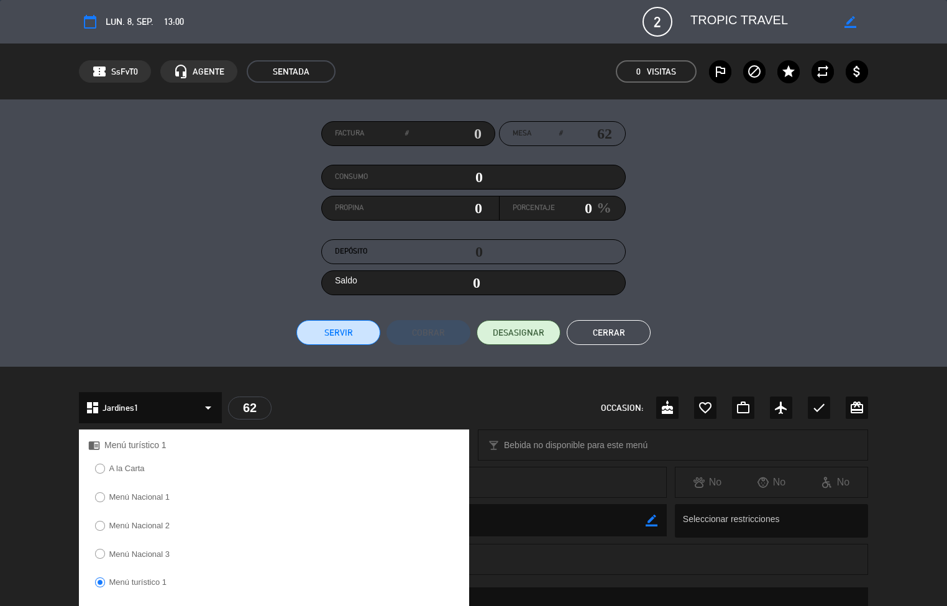
click at [147, 269] on div "Factura # Mesa # 62 Consumo 0 Propina 0 Porcentaje 0 % Depósito 0 Saldo 0 Servi…" at bounding box center [473, 233] width 789 height 224
click at [146, 276] on div "Factura # Mesa # 62 Consumo 0 Propina 0 Porcentaje 0 % Depósito 0 Saldo 0 Servi…" at bounding box center [473, 233] width 789 height 224
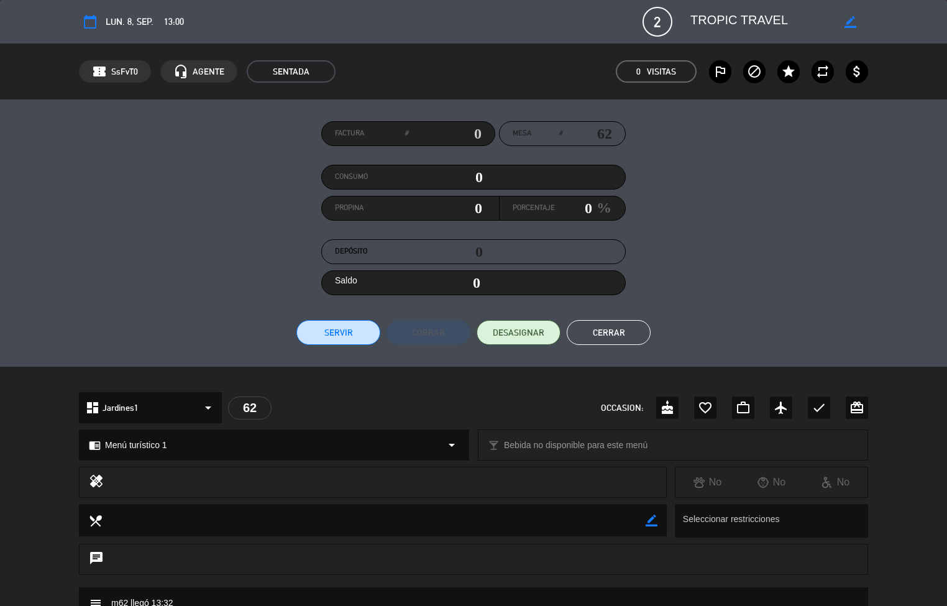
click at [56, 534] on div "local_dining border_color Seleccionar restricciones" at bounding box center [473, 524] width 947 height 40
click at [32, 459] on div "chrome_reader_mode Menú turístico 1 arrow_drop_down local_bar Bebida no disponi…" at bounding box center [473, 451] width 947 height 31
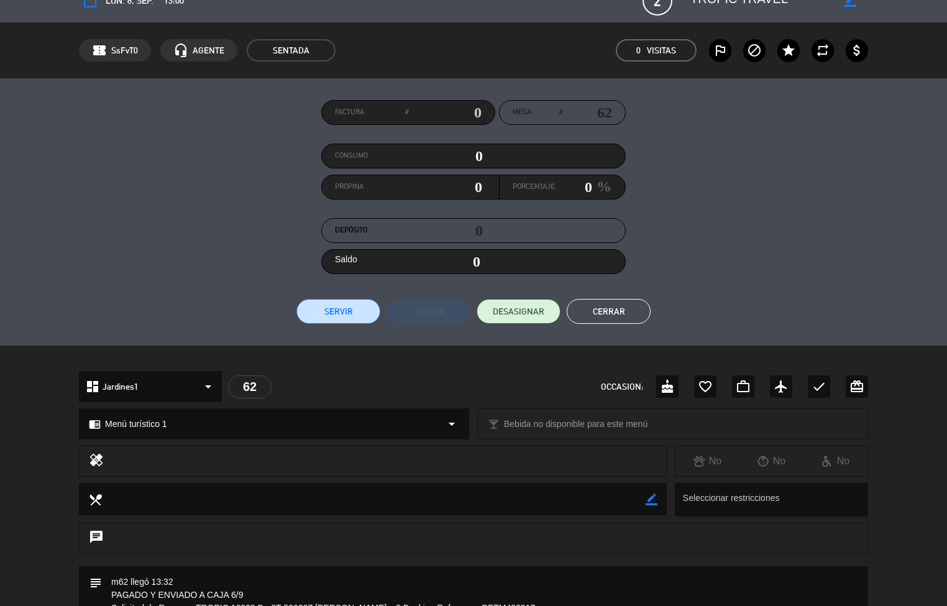
click at [425, 536] on div "chat" at bounding box center [473, 538] width 789 height 31
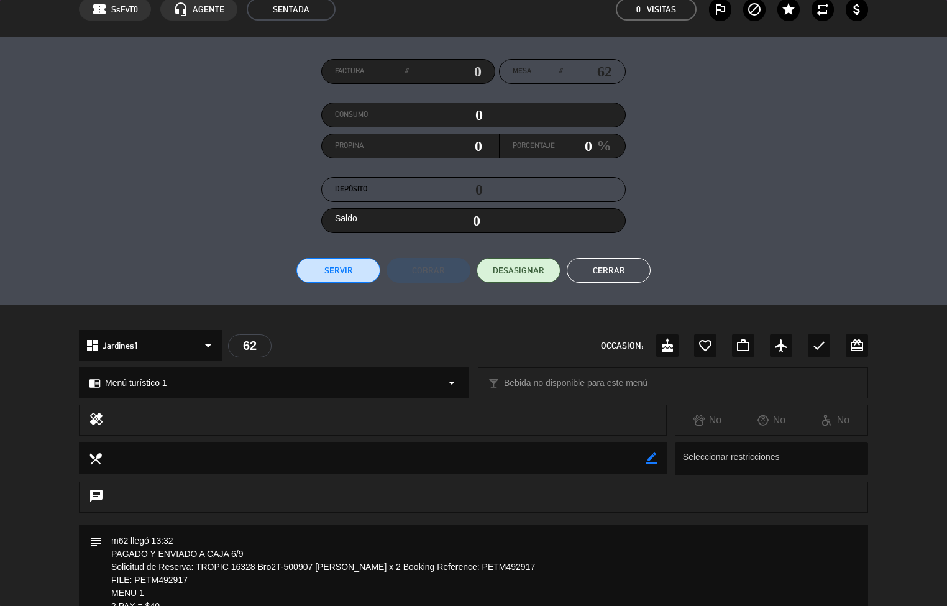
scroll to position [110, 0]
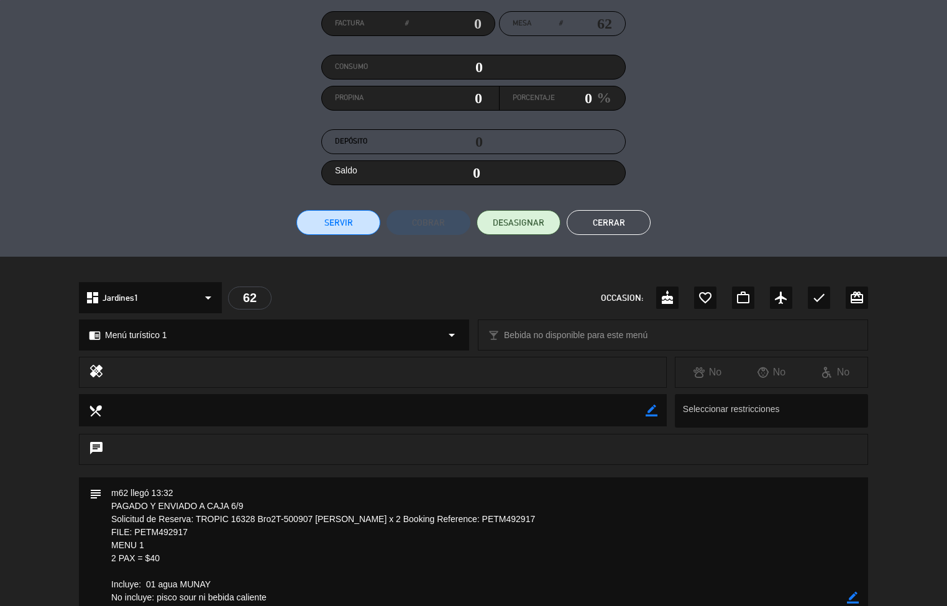
click at [381, 282] on div "dashboard Jardines1 arrow_drop_down 62 OCCASION: cake favorite_border work_outl…" at bounding box center [473, 297] width 789 height 31
click at [338, 564] on textarea at bounding box center [474, 597] width 745 height 241
click at [330, 518] on textarea at bounding box center [474, 597] width 745 height 241
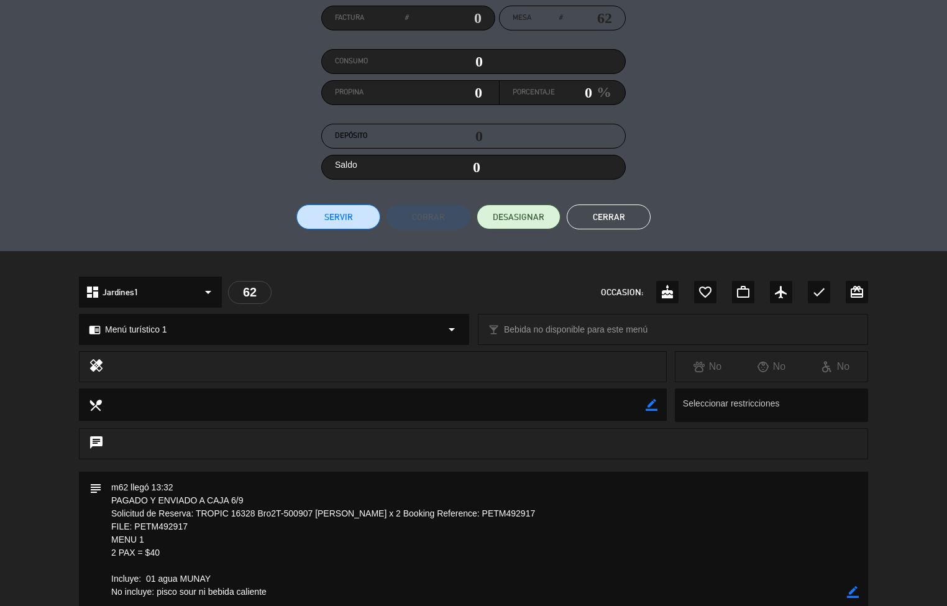
click at [325, 491] on textarea at bounding box center [474, 592] width 745 height 241
click at [326, 494] on textarea at bounding box center [474, 592] width 745 height 241
click at [325, 489] on textarea at bounding box center [474, 592] width 745 height 241
click at [325, 484] on textarea at bounding box center [474, 592] width 745 height 241
click at [326, 479] on textarea at bounding box center [474, 592] width 745 height 241
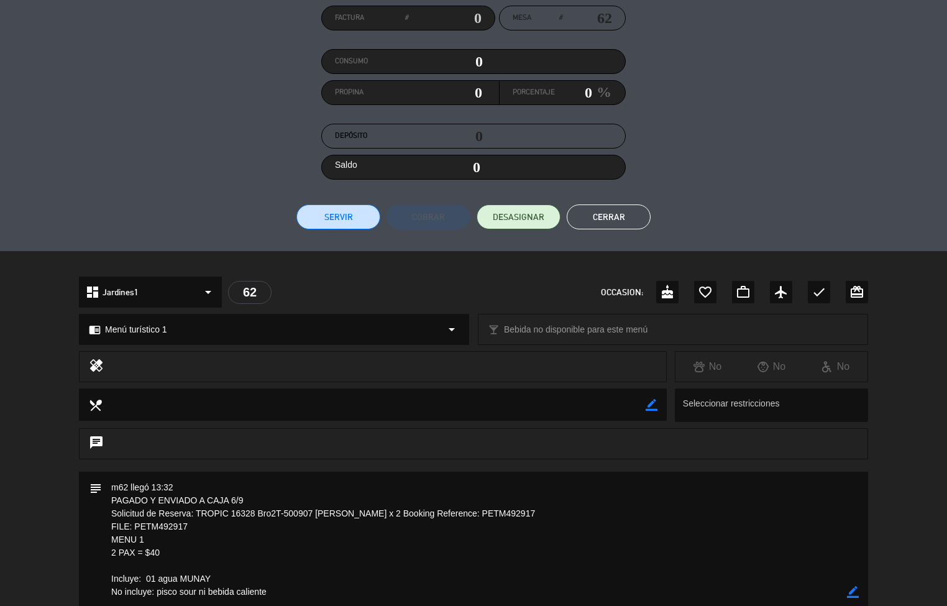
click at [324, 477] on textarea at bounding box center [474, 592] width 745 height 241
click at [324, 472] on textarea at bounding box center [474, 592] width 745 height 241
click at [620, 205] on button "Cerrar" at bounding box center [609, 216] width 84 height 25
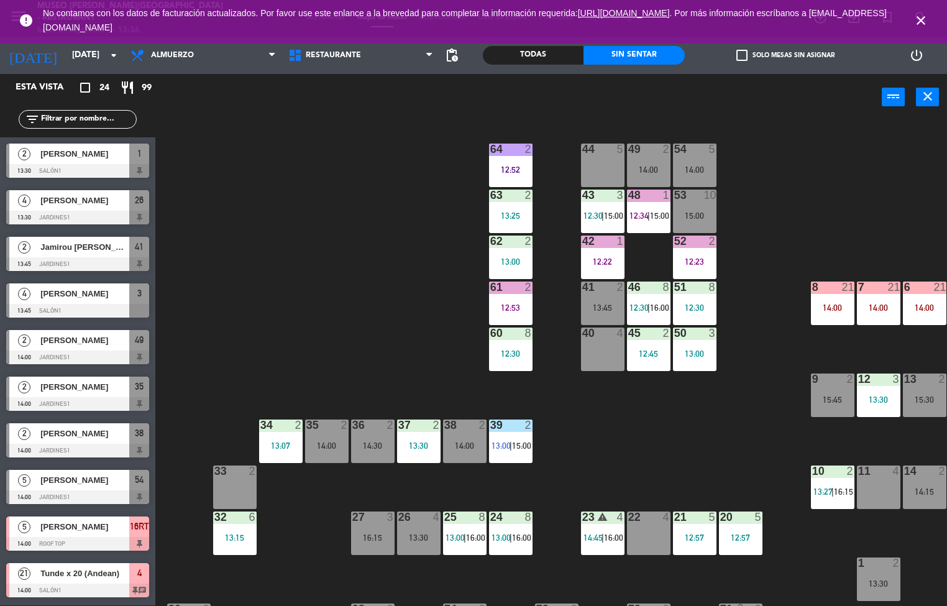
click at [364, 299] on div "44 5 49 2 14:00 54 5 14:00 64 2 12:52 48 1 12:34 | 15:00 53 10 15:00 63 2 13:25…" at bounding box center [556, 363] width 783 height 485
click at [509, 244] on div at bounding box center [510, 241] width 21 height 11
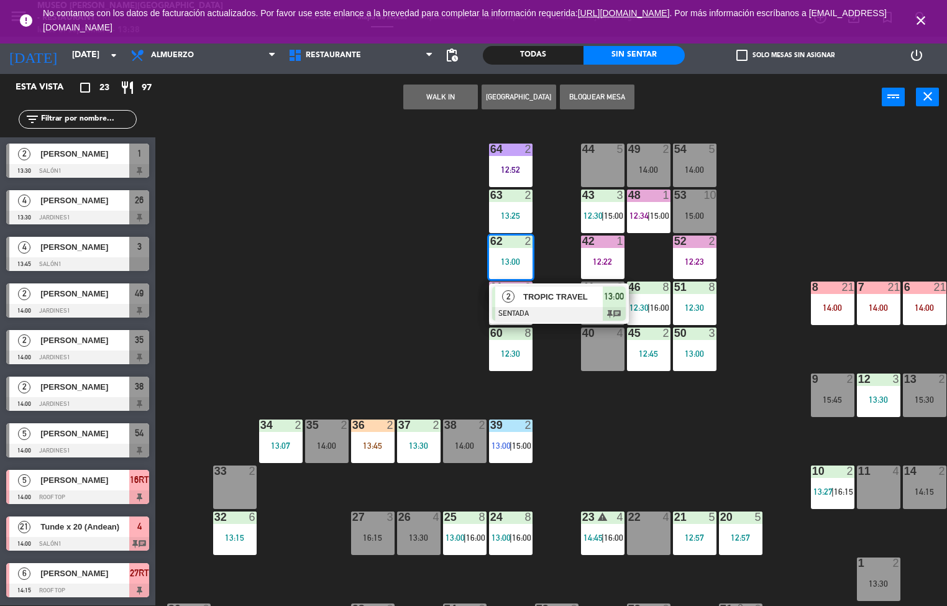
click at [541, 429] on div "2" at bounding box center [531, 425] width 21 height 11
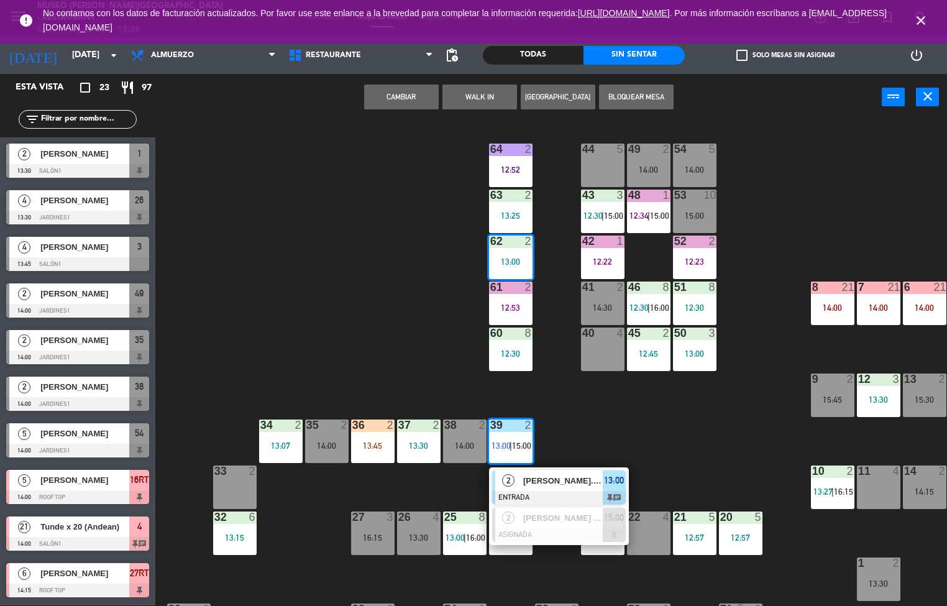
click at [373, 232] on div "44 5 49 2 14:00 54 5 14:00 64 2 12:52 48 1 12:34 | 15:00 53 10 15:00 63 2 13:25…" at bounding box center [556, 363] width 783 height 485
